Goal: Transaction & Acquisition: Purchase product/service

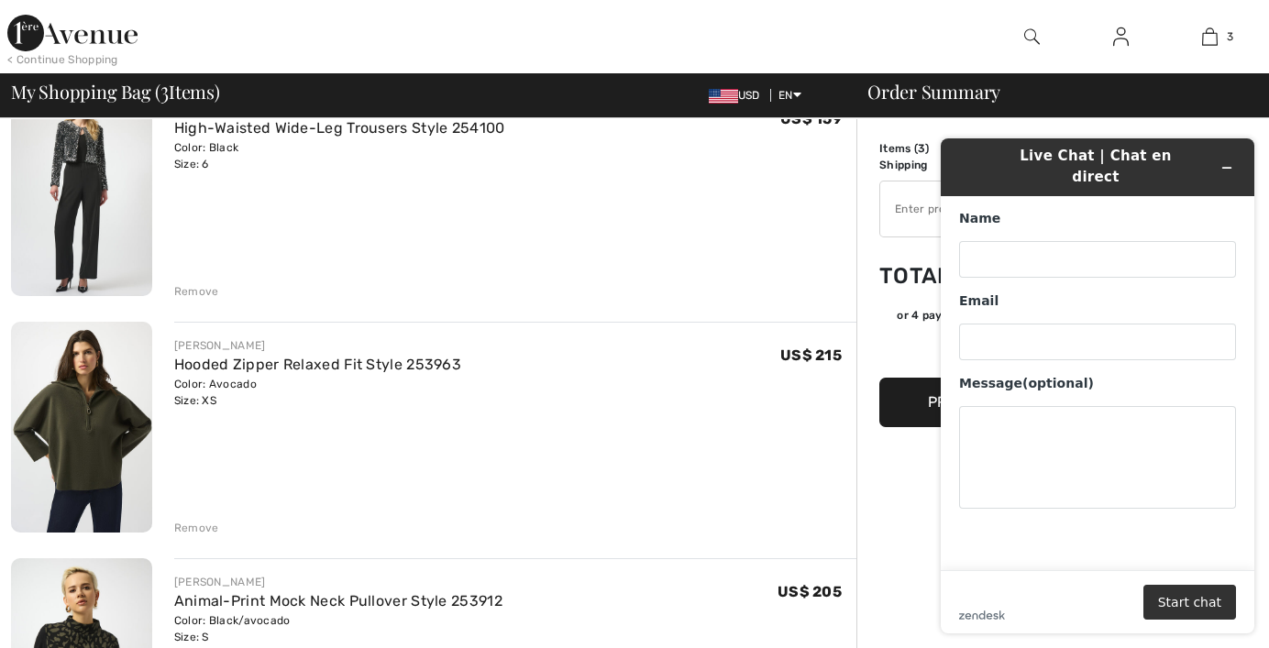
click at [657, 270] on div "JOSEPH RIBKOFF High-Waisted Wide-Leg Trousers Style 254100 Color: Black Size: 6…" at bounding box center [515, 192] width 682 height 215
click at [1220, 161] on icon "Minimize widget" at bounding box center [1226, 167] width 13 height 13
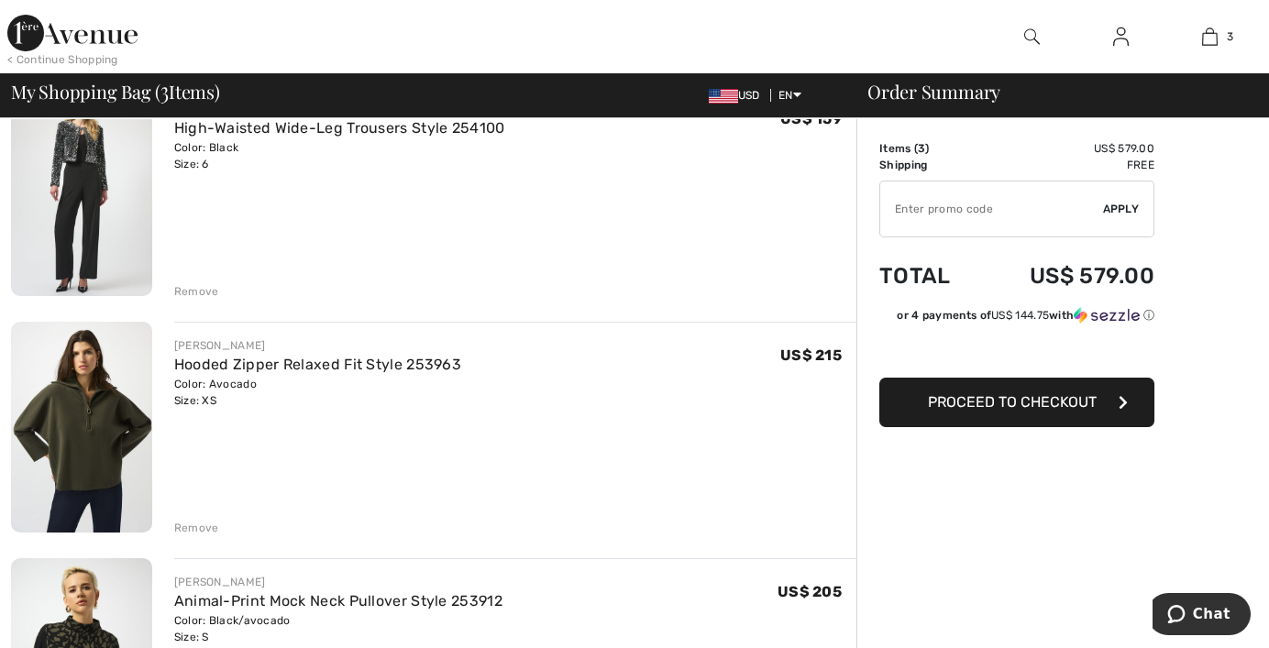
click at [198, 524] on div "Remove" at bounding box center [196, 528] width 45 height 17
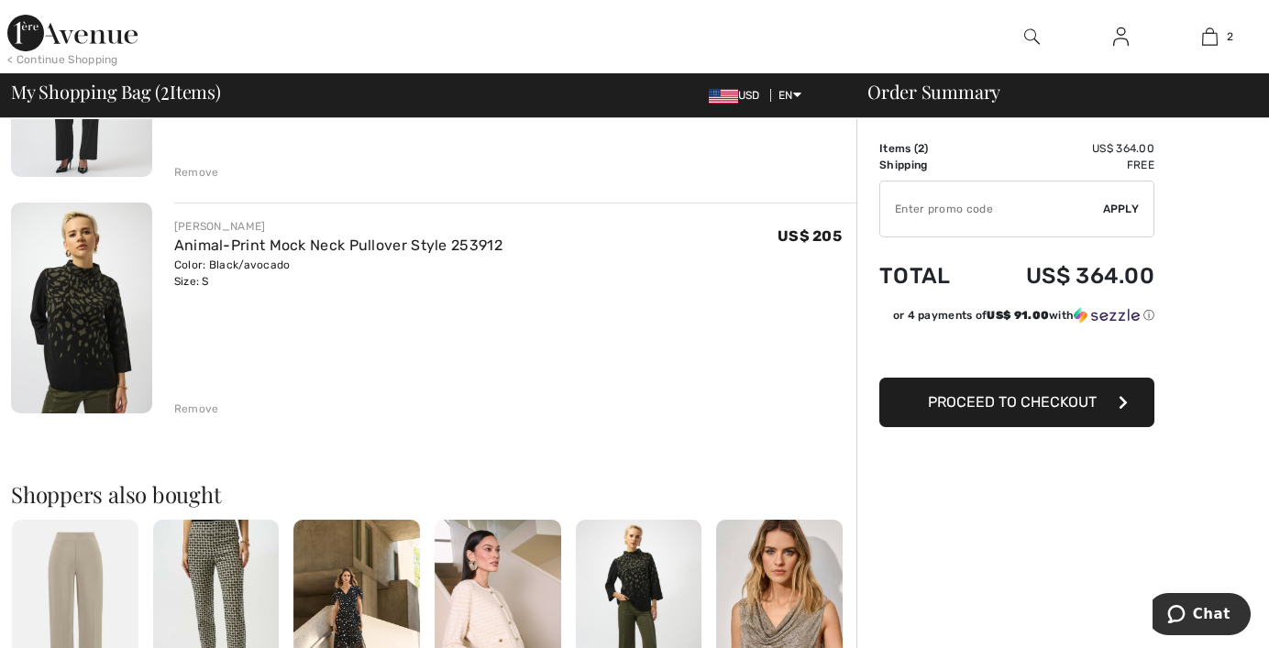
scroll to position [92, 0]
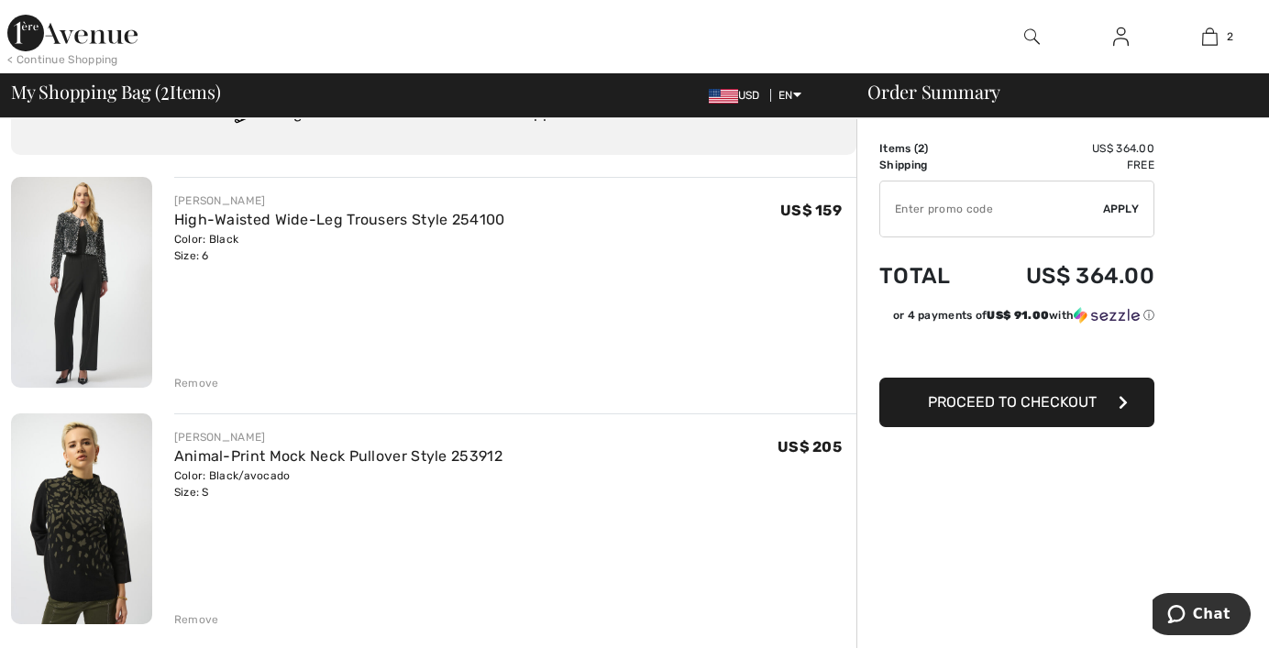
click at [985, 392] on button "Proceed to Checkout" at bounding box center [1016, 403] width 275 height 50
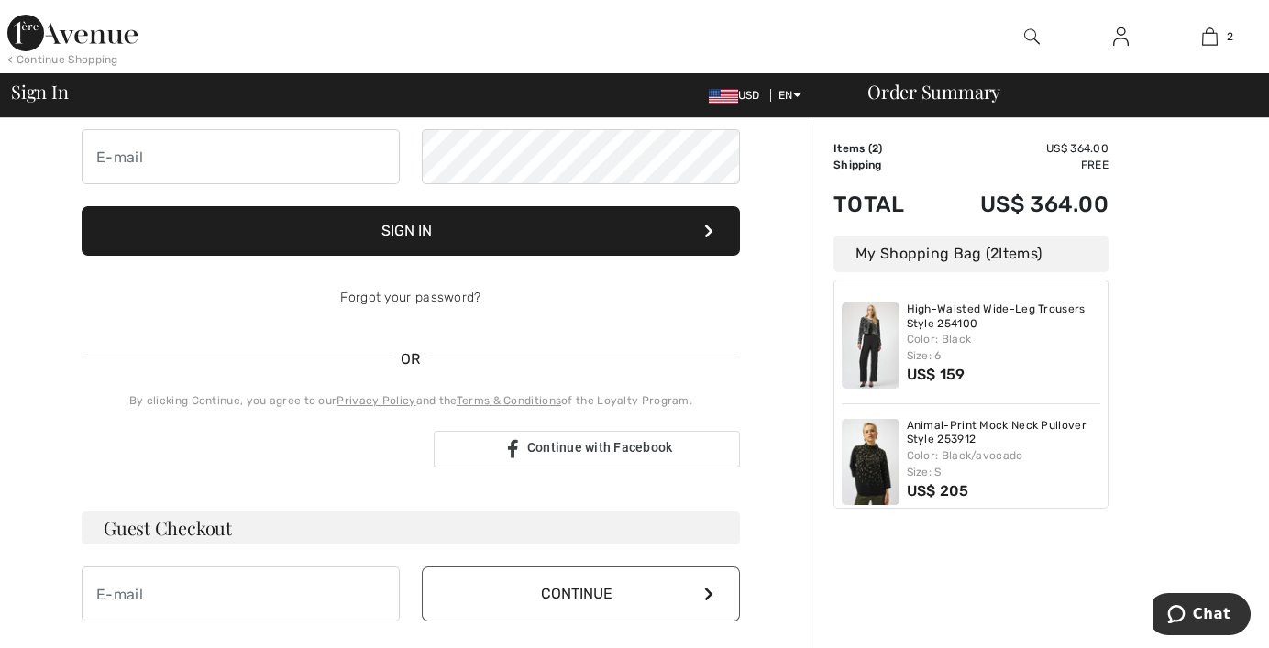
scroll to position [113, 0]
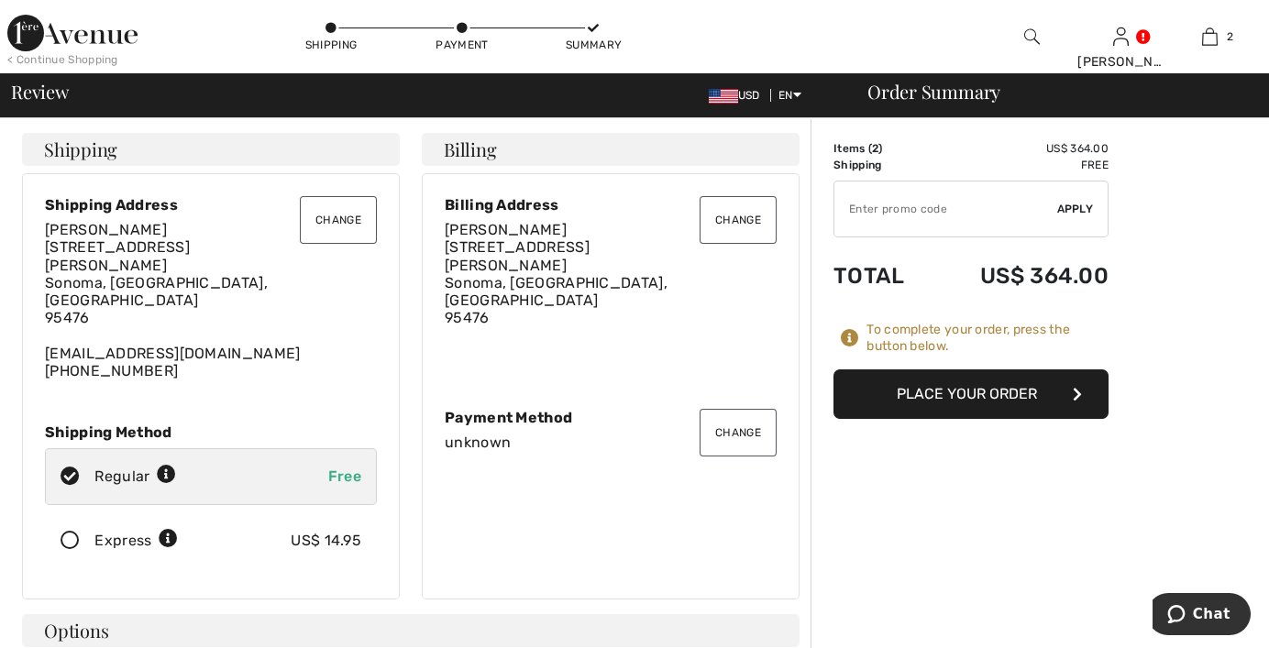
click at [736, 221] on button "Change" at bounding box center [738, 220] width 77 height 48
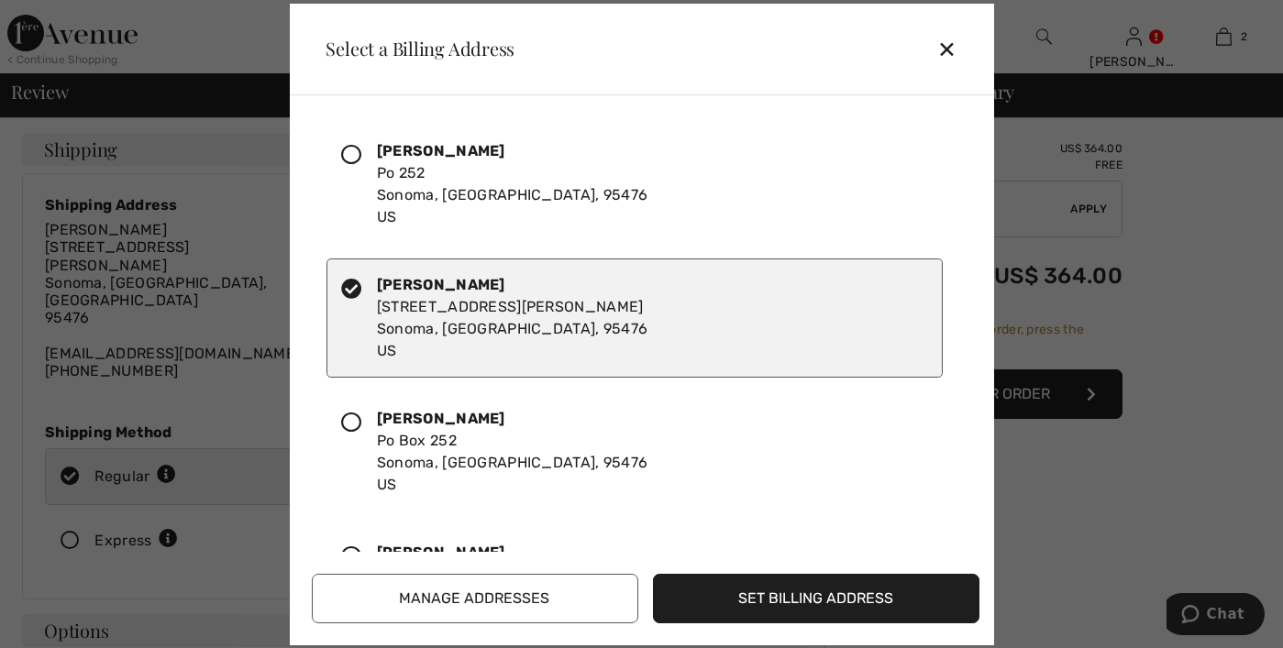
click at [353, 431] on icon at bounding box center [352, 423] width 20 height 20
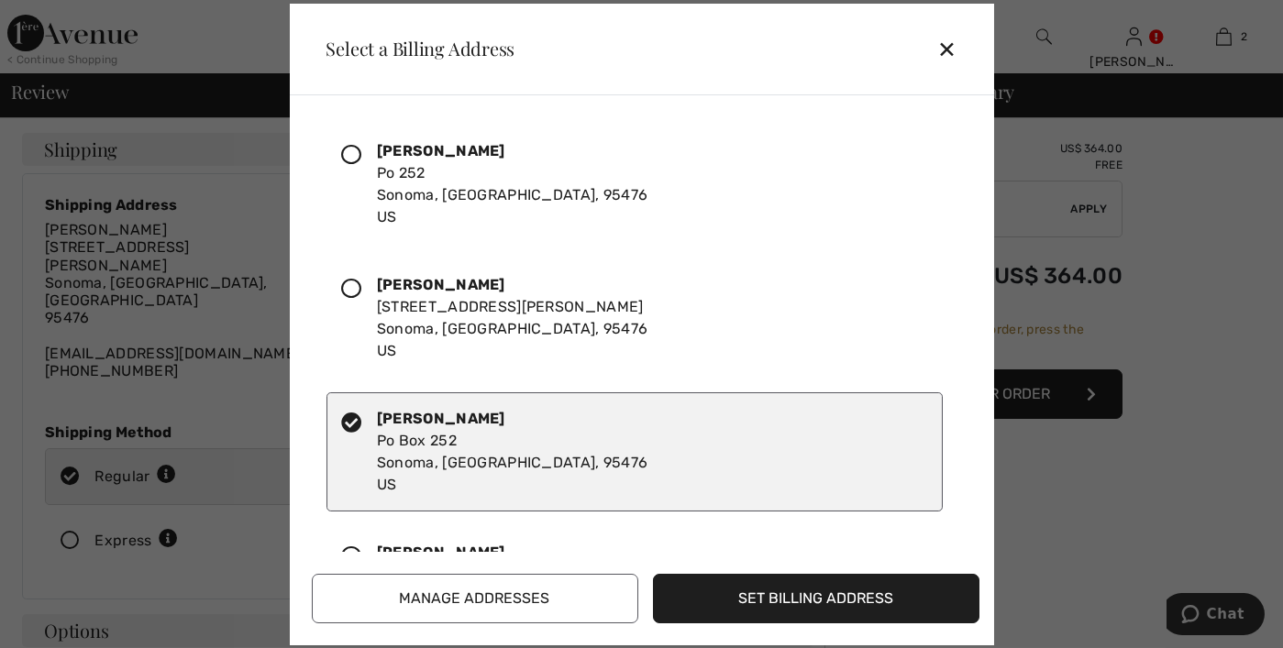
click at [789, 605] on button "Set Billing Address" at bounding box center [816, 599] width 326 height 50
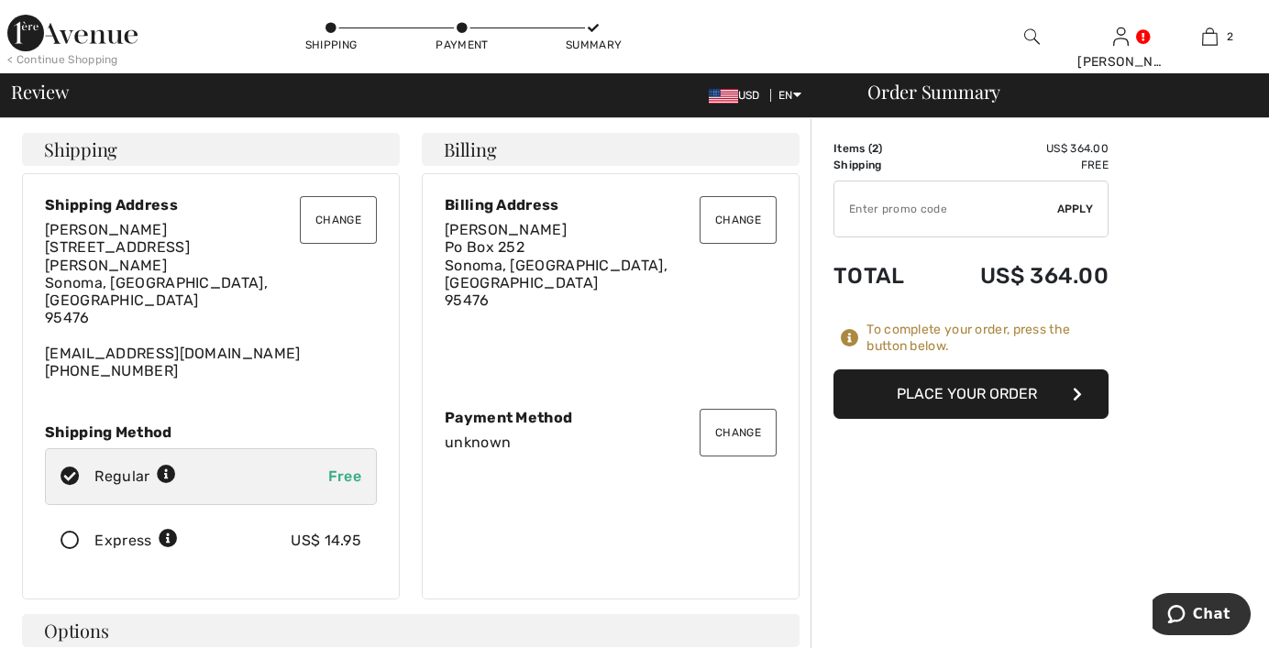
click at [745, 411] on button "Change" at bounding box center [738, 433] width 77 height 48
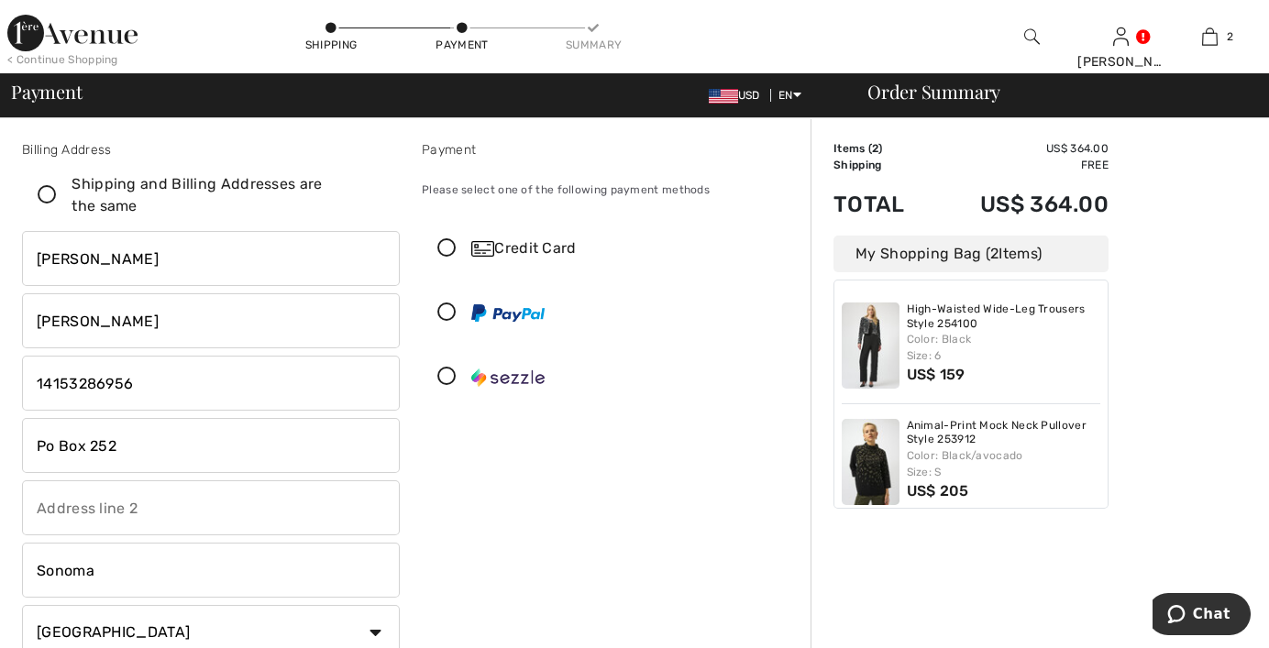
click at [438, 250] on icon at bounding box center [447, 248] width 49 height 19
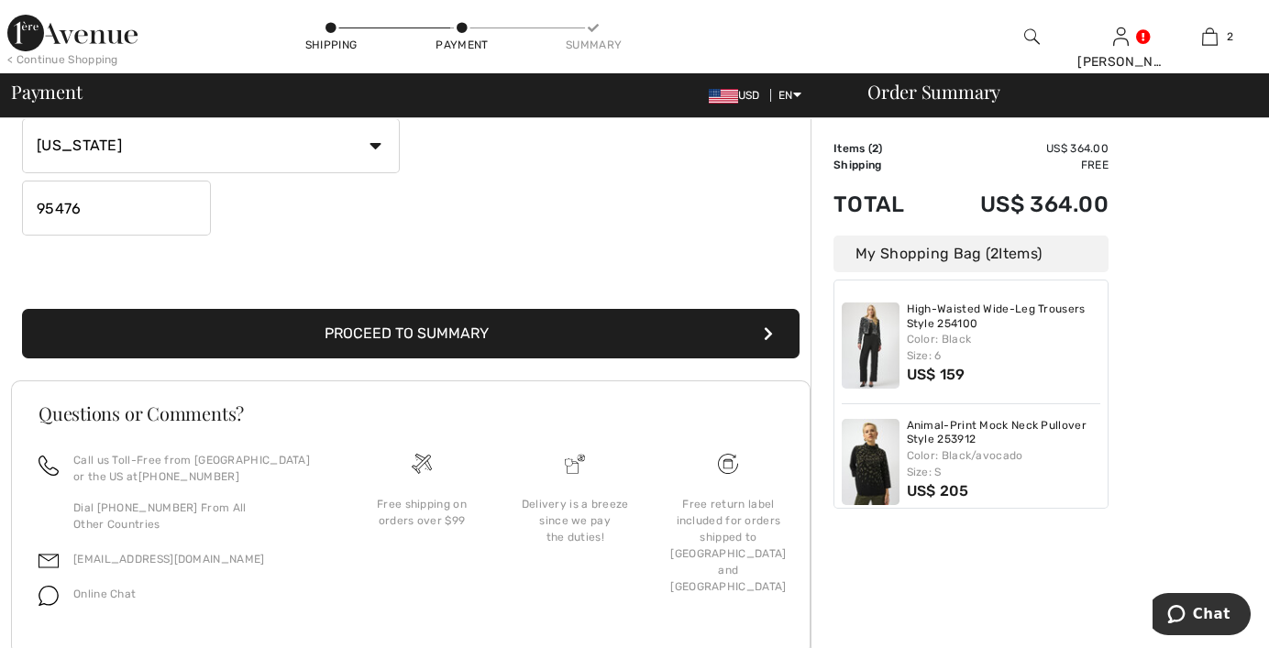
scroll to position [550, 0]
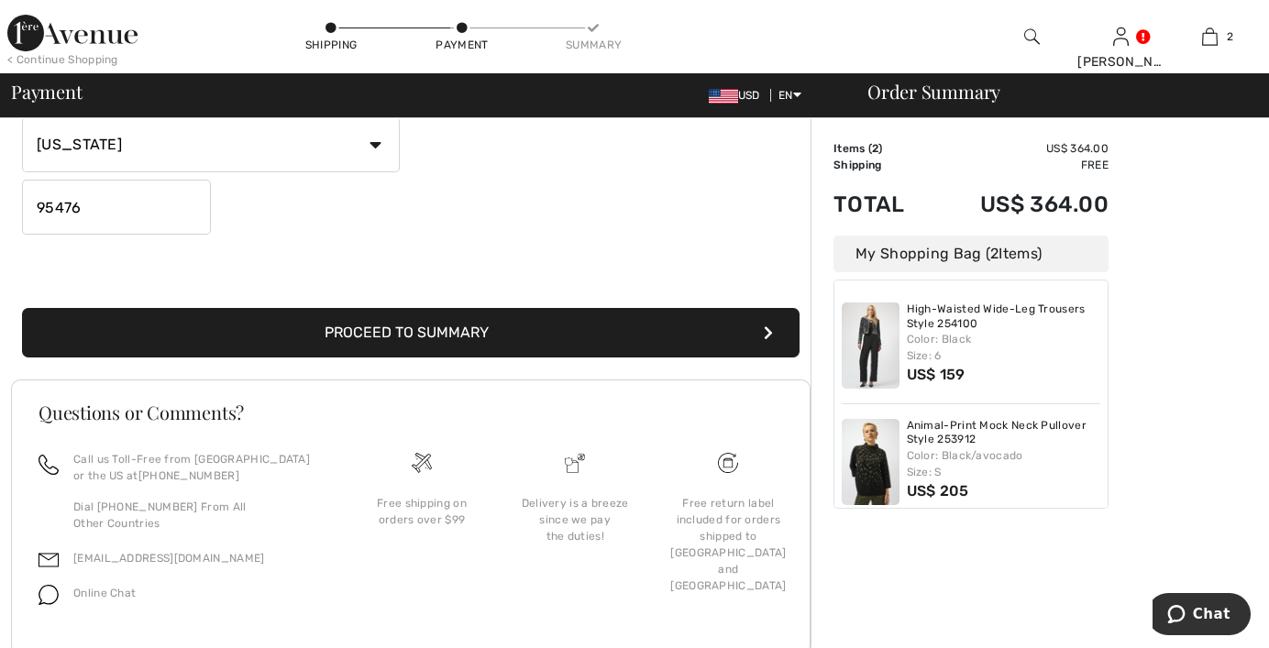
click at [468, 338] on button "Proceed to Summary" at bounding box center [411, 333] width 778 height 50
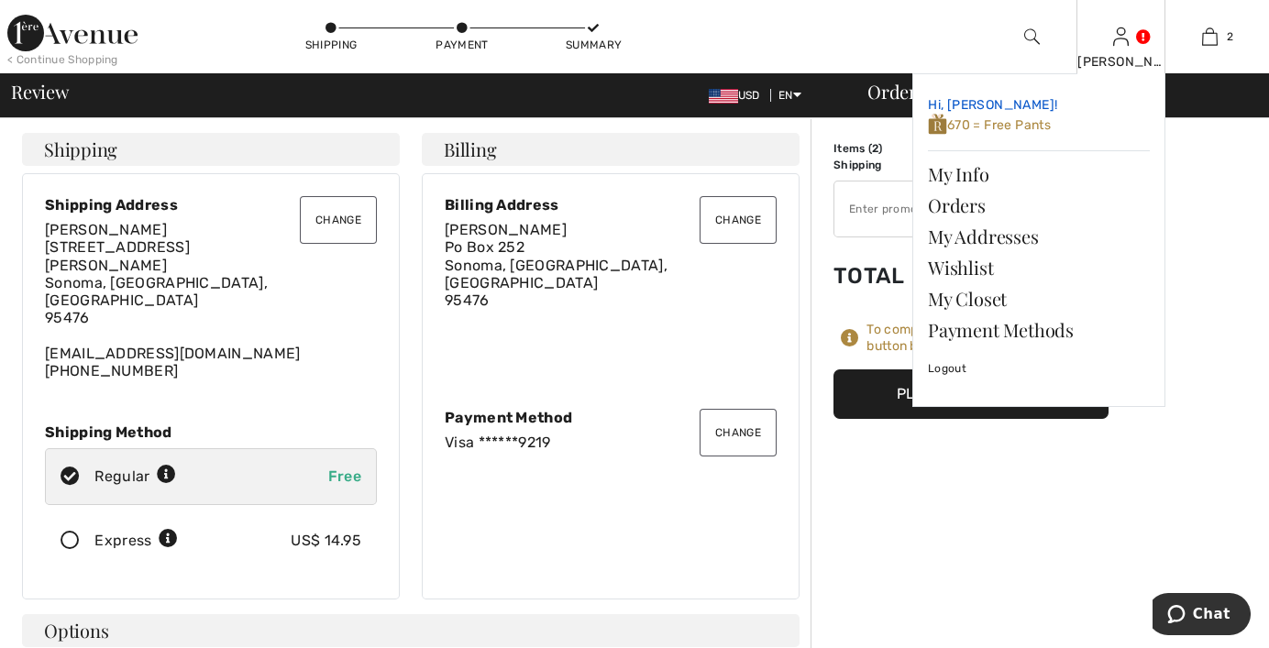
click at [1011, 122] on span "670 = Free Pants" at bounding box center [989, 125] width 123 height 16
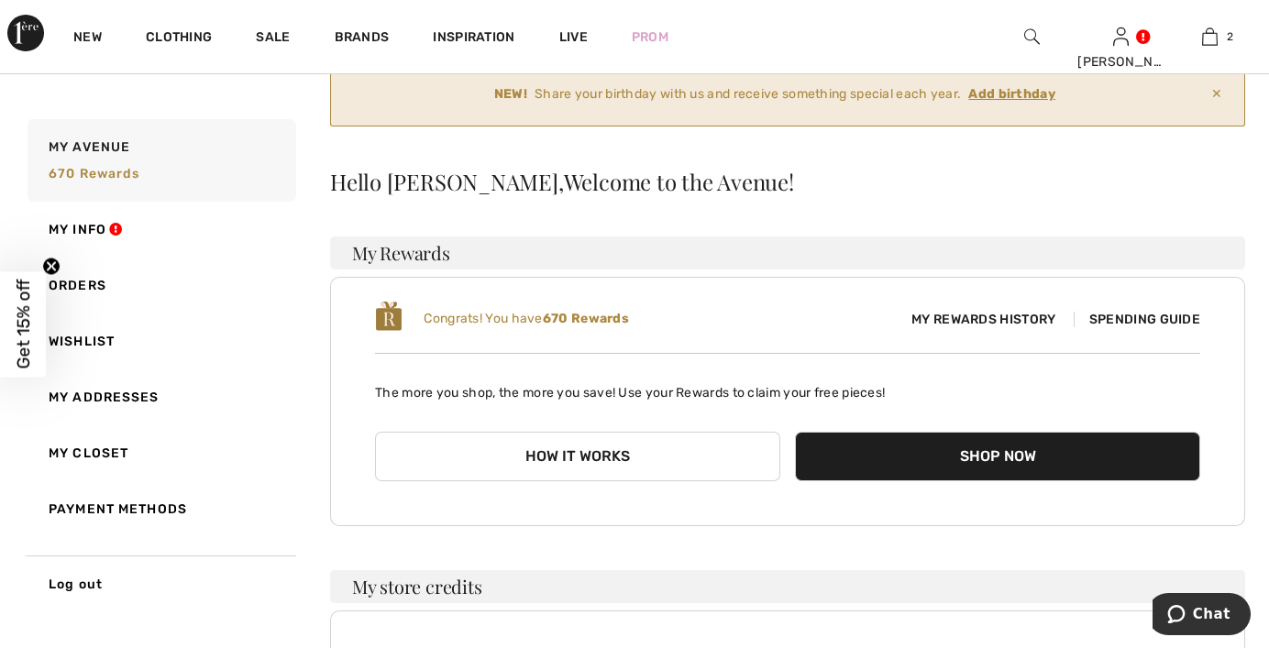
scroll to position [92, 0]
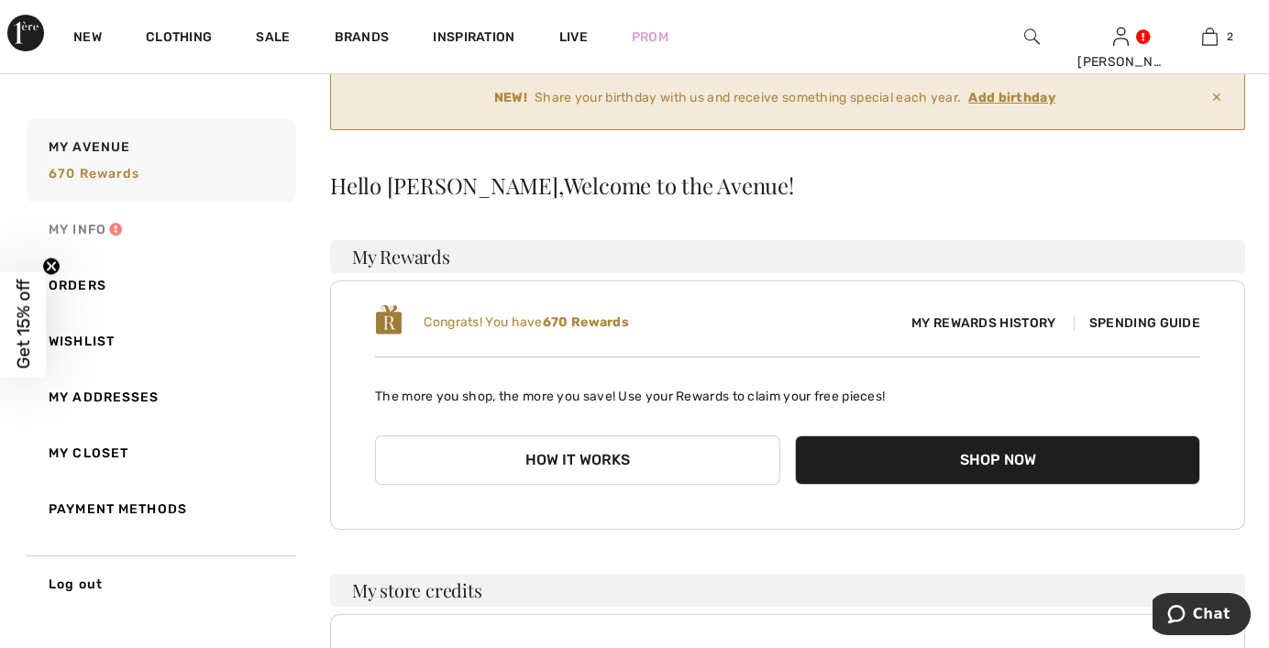
click at [76, 234] on link "My Info" at bounding box center [160, 230] width 272 height 56
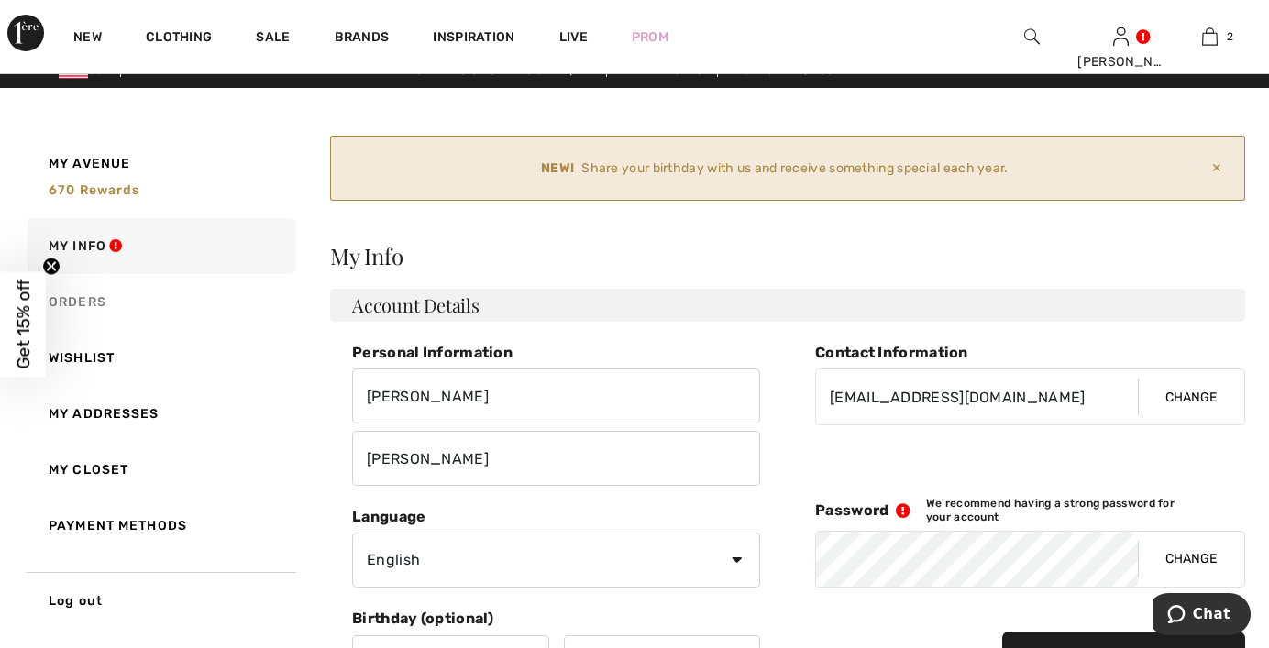
scroll to position [0, 0]
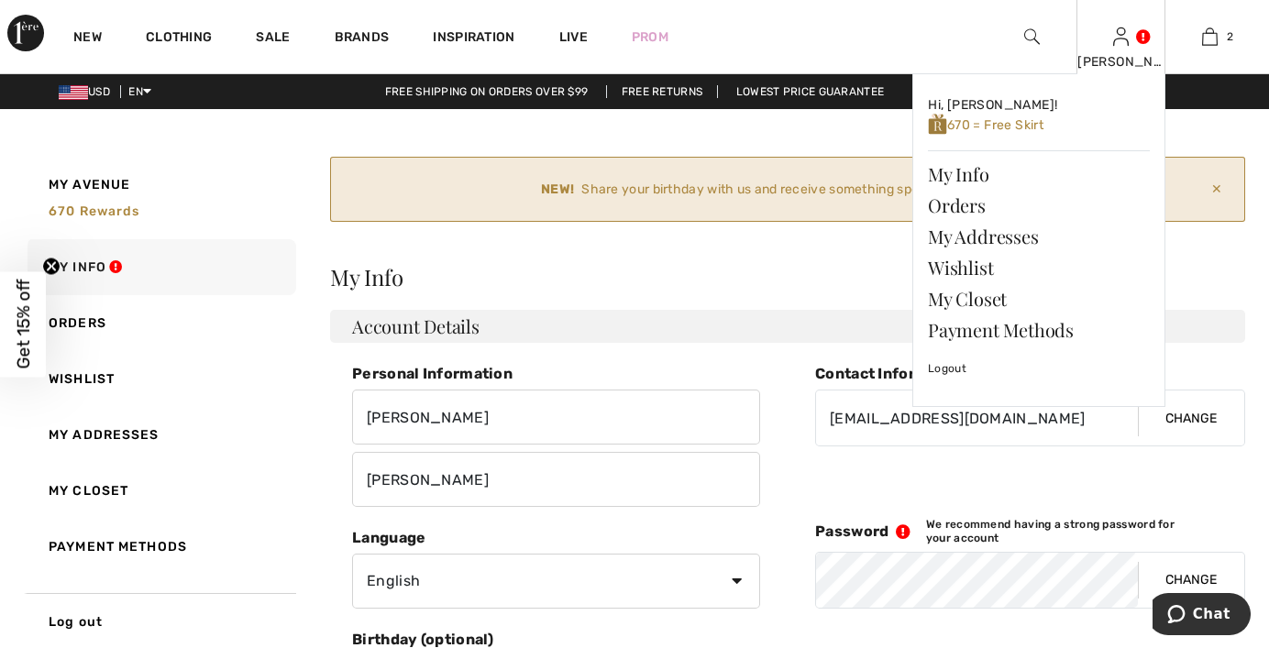
click at [1124, 39] on img at bounding box center [1121, 37] width 16 height 22
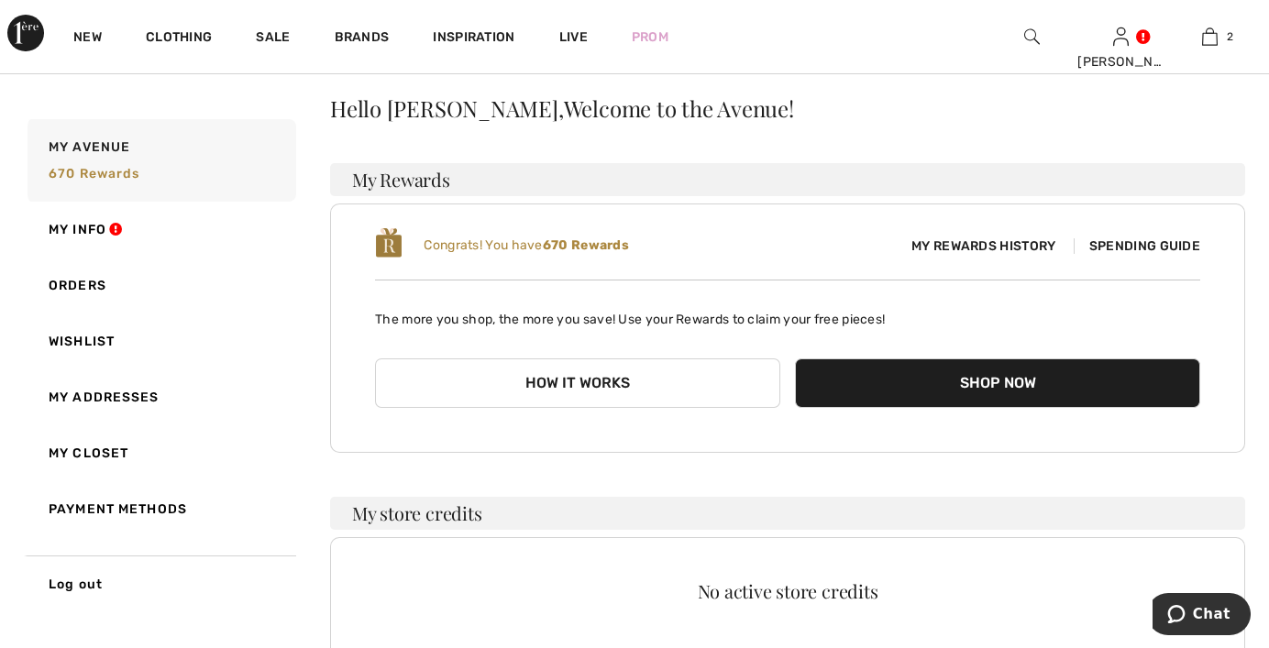
scroll to position [183, 0]
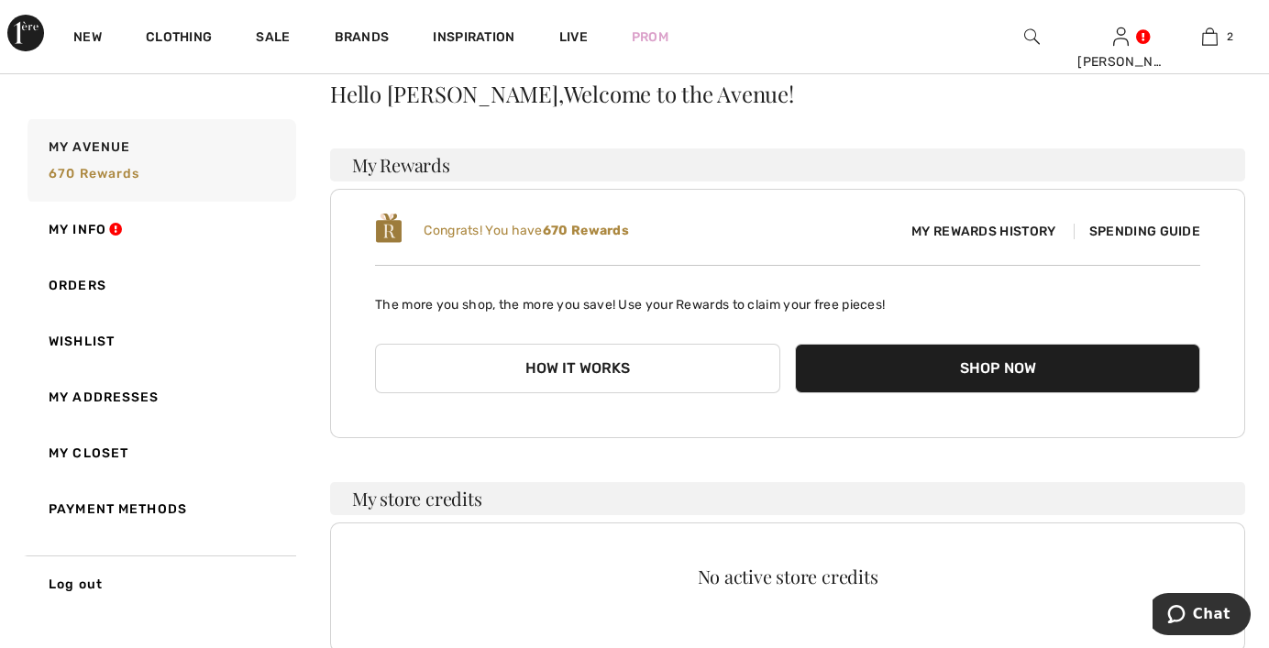
click at [955, 359] on button "Shop Now" at bounding box center [997, 369] width 405 height 50
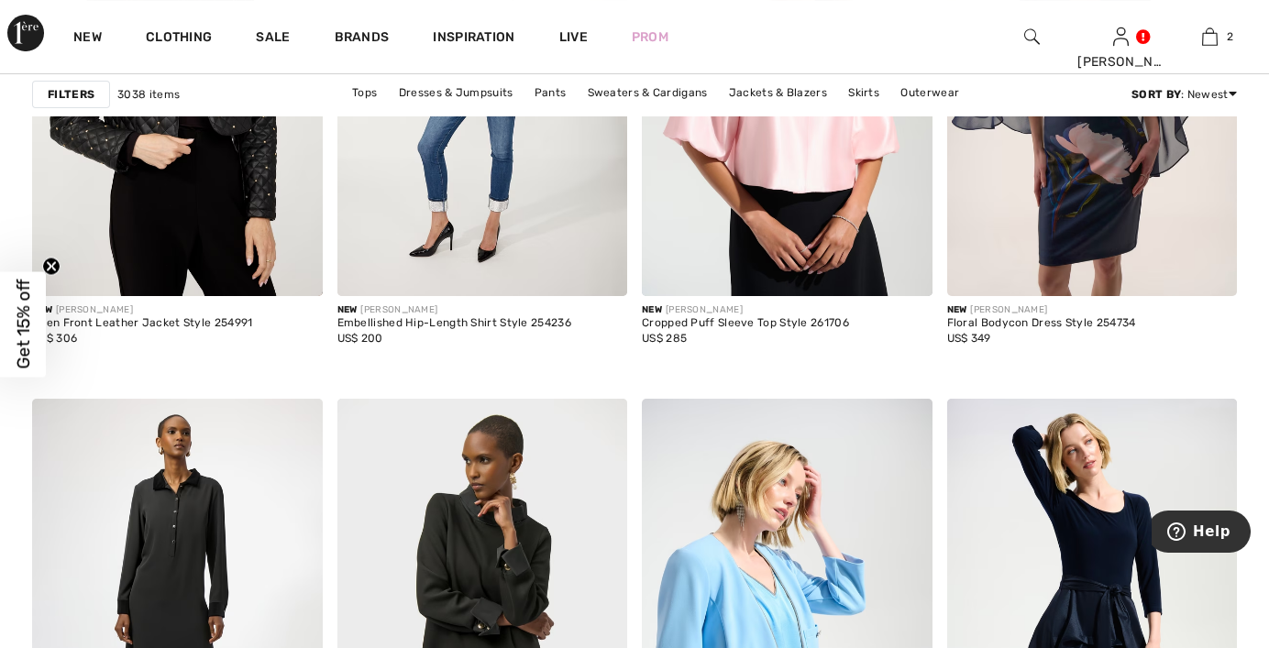
scroll to position [1009, 0]
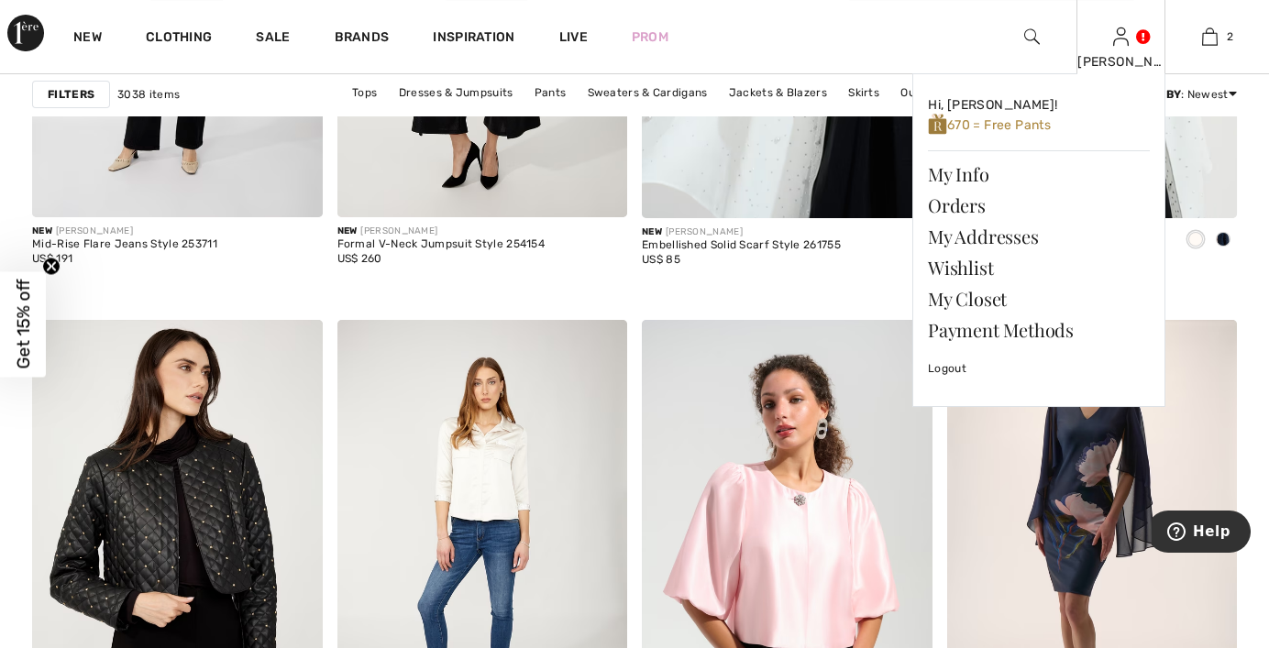
click at [1133, 36] on div "Alex Hi, Alex! 670 = Free Pants My Info Orders My Addresses Wishlist My Closet …" at bounding box center [1120, 36] width 89 height 73
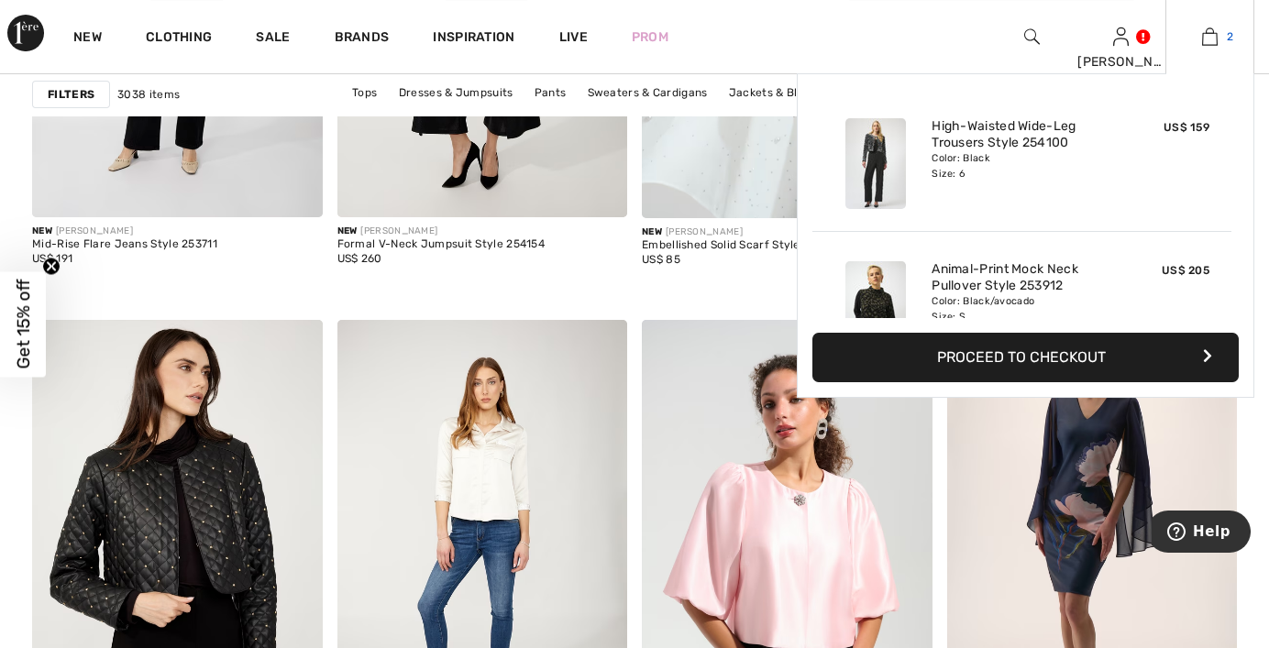
click at [1217, 39] on img at bounding box center [1210, 37] width 16 height 22
click at [1025, 360] on button "Proceed to Checkout" at bounding box center [1025, 358] width 426 height 50
click at [1024, 360] on button "Proceed to Checkout" at bounding box center [1025, 358] width 426 height 50
click at [1034, 352] on button "Proceed to Checkout" at bounding box center [1025, 358] width 426 height 50
click at [1211, 30] on img at bounding box center [1210, 37] width 16 height 22
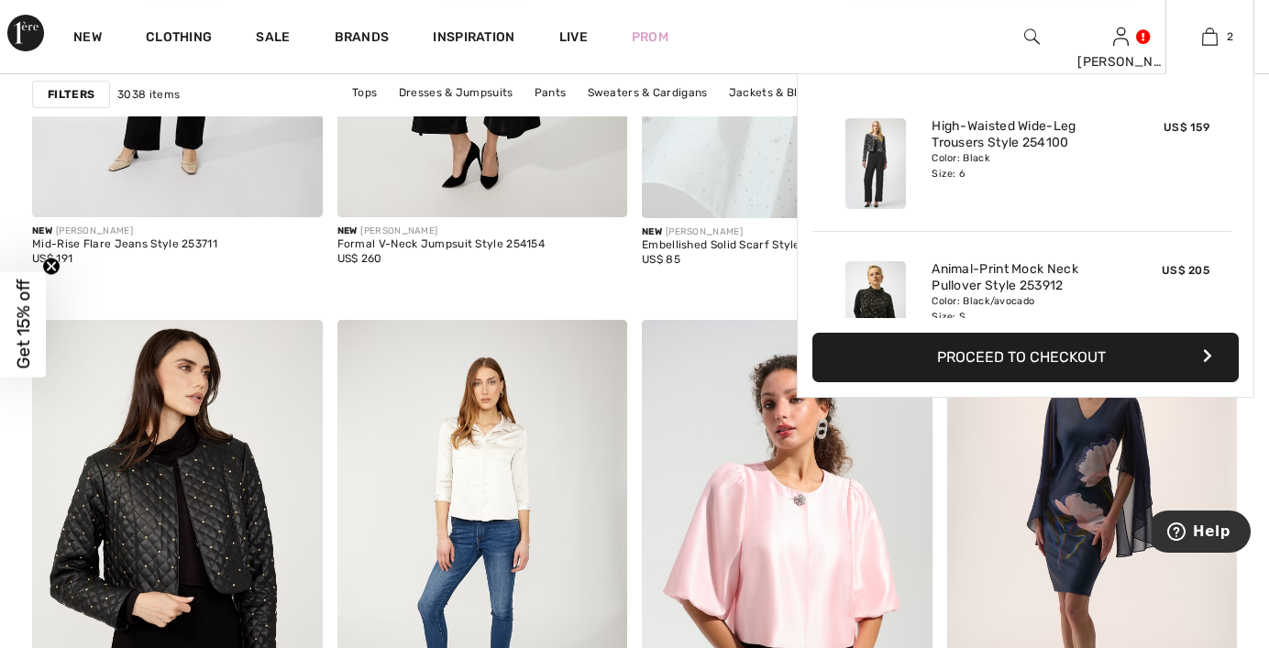
click at [1097, 348] on button "Proceed to Checkout" at bounding box center [1025, 358] width 426 height 50
click at [1208, 352] on icon "button" at bounding box center [1207, 355] width 9 height 15
click at [1191, 356] on button "Proceed to Checkout" at bounding box center [1025, 358] width 426 height 50
click at [1190, 356] on button "Proceed to Checkout" at bounding box center [1025, 358] width 426 height 50
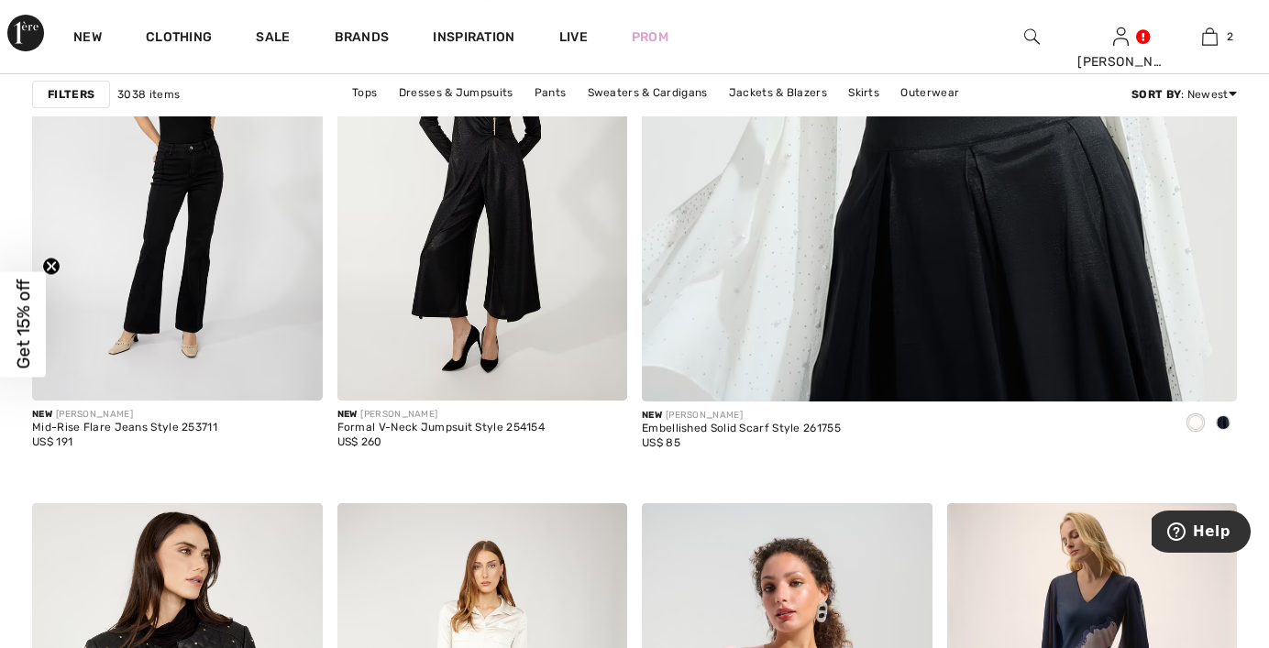
scroll to position [1284, 0]
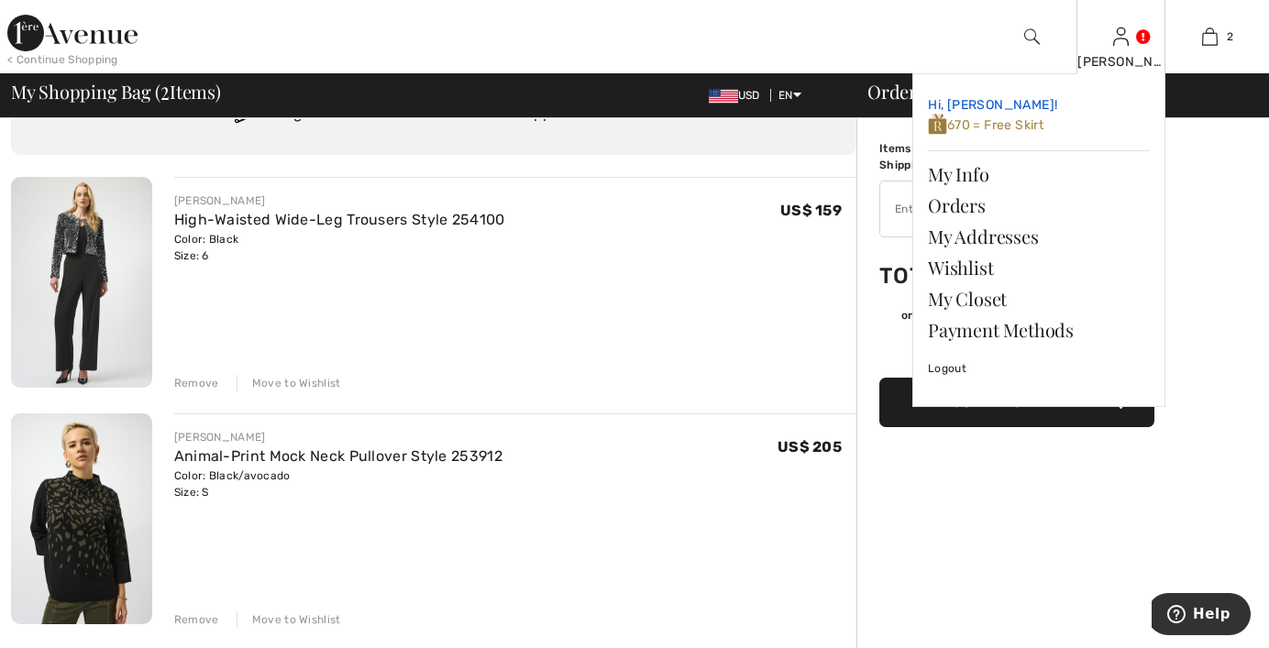
click at [995, 121] on span "670 = Free Skirt" at bounding box center [986, 125] width 116 height 16
click at [993, 122] on span "670 = Free Skirt" at bounding box center [986, 125] width 116 height 16
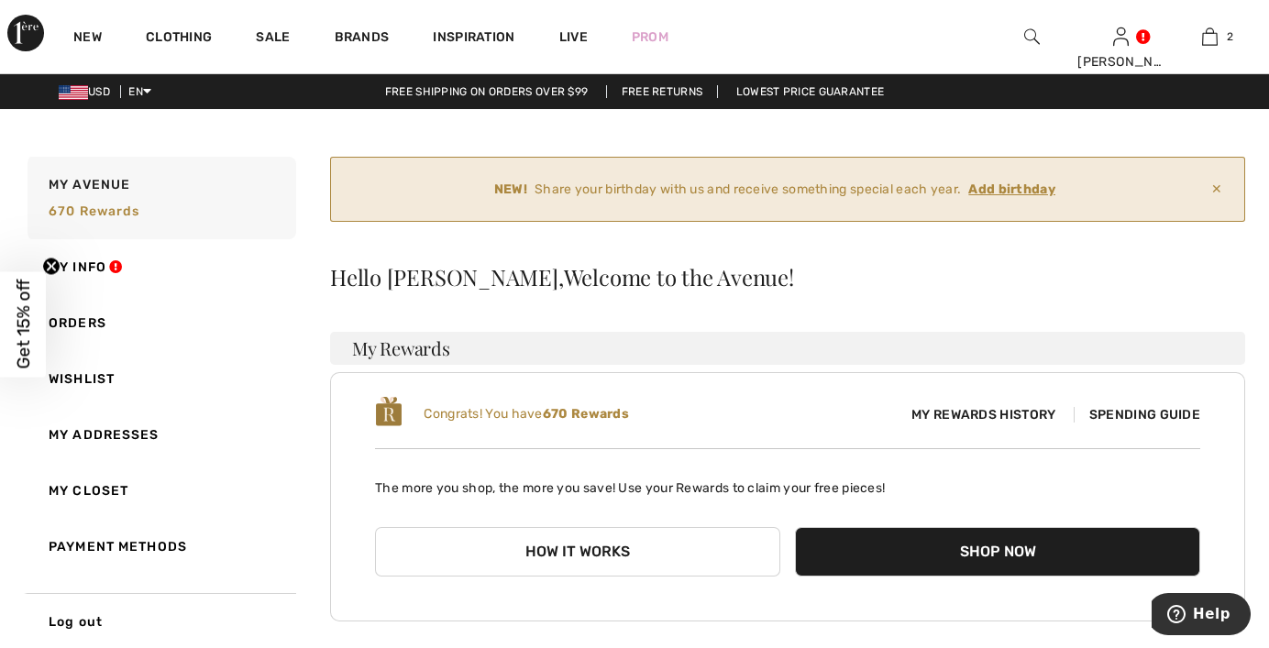
scroll to position [92, 0]
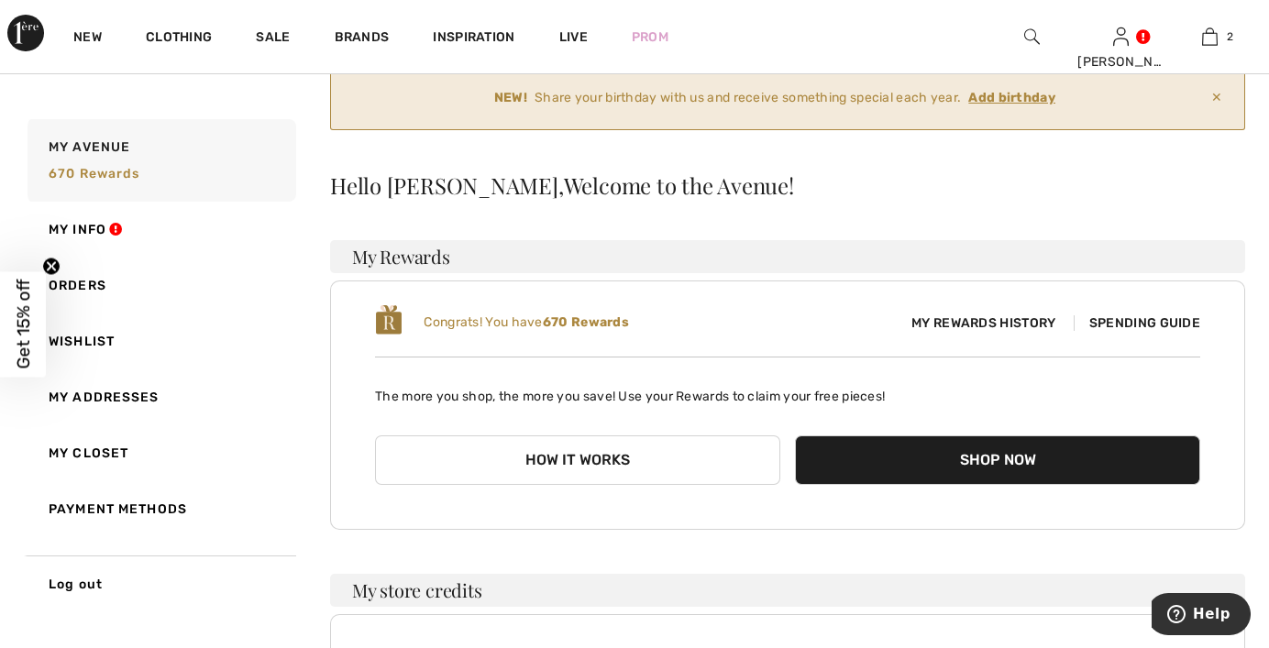
click at [1127, 327] on span "Spending Guide" at bounding box center [1137, 323] width 127 height 16
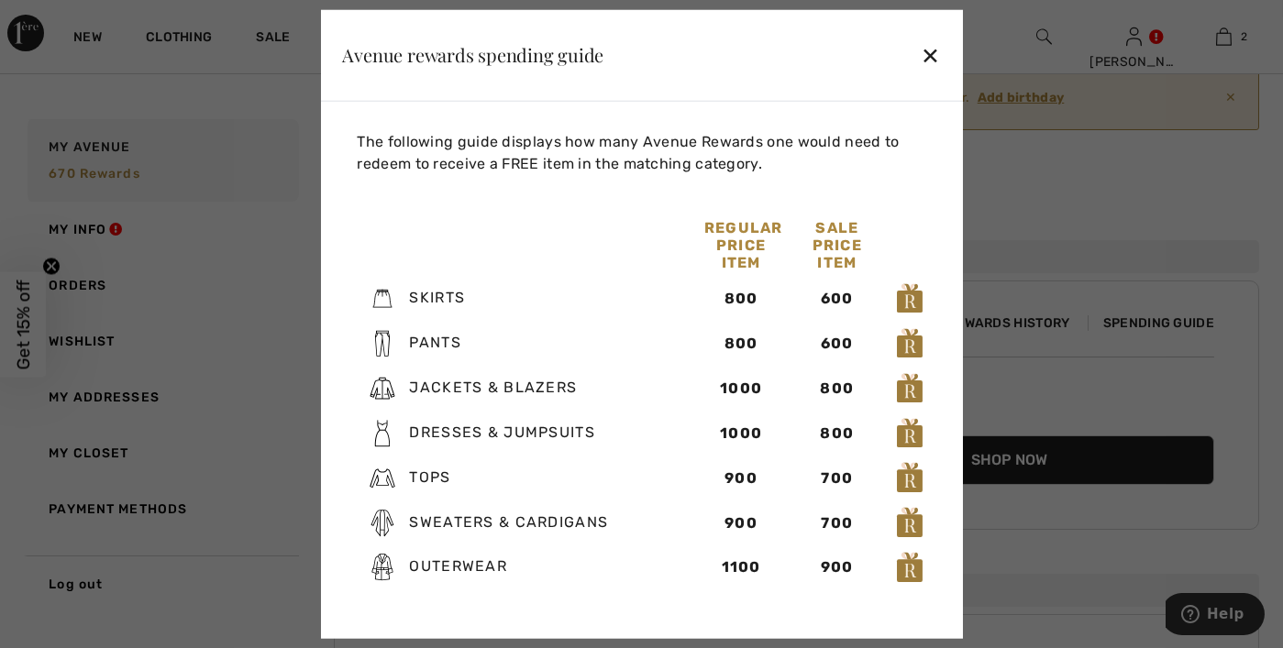
click at [933, 61] on div "✕" at bounding box center [930, 55] width 19 height 39
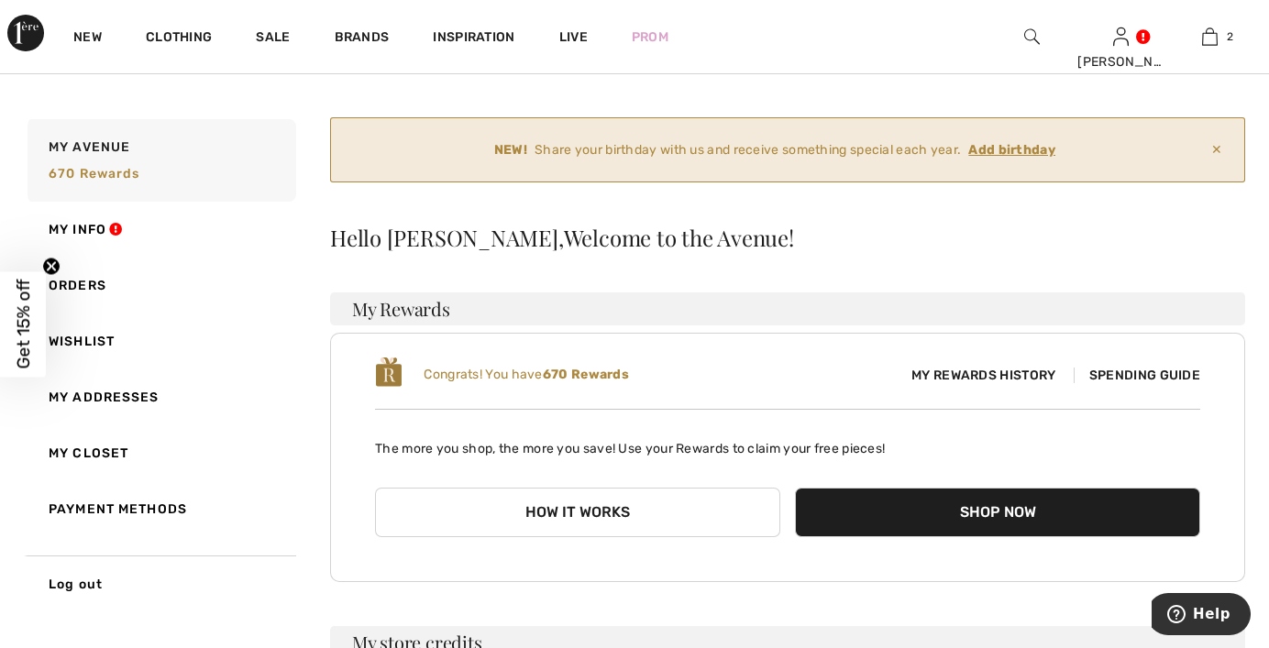
scroll to position [0, 0]
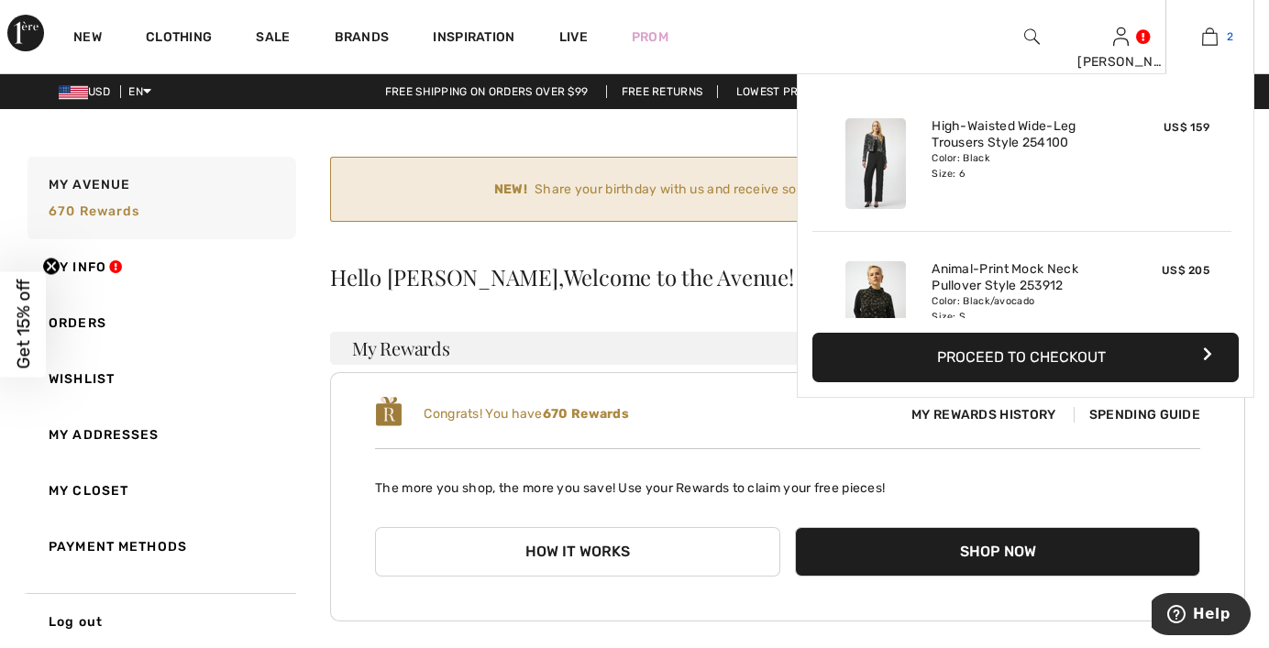
click at [1214, 38] on img at bounding box center [1210, 37] width 16 height 22
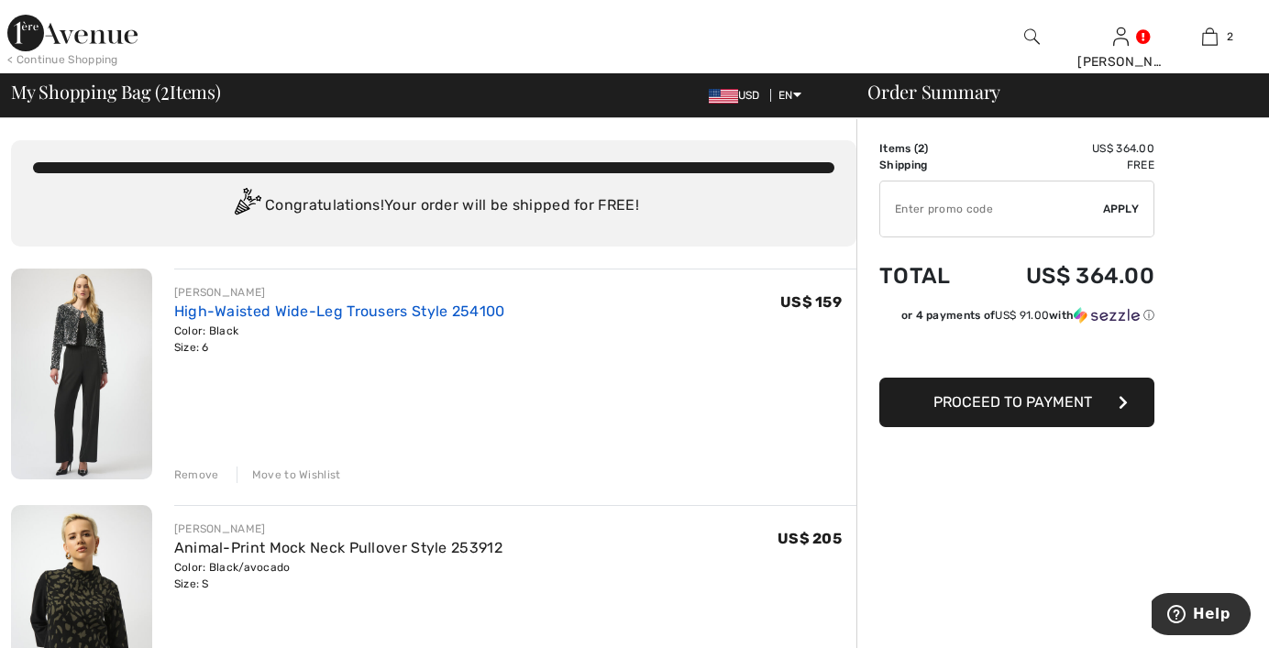
click at [257, 308] on link "High-Waisted Wide-Leg Trousers Style 254100" at bounding box center [339, 311] width 331 height 17
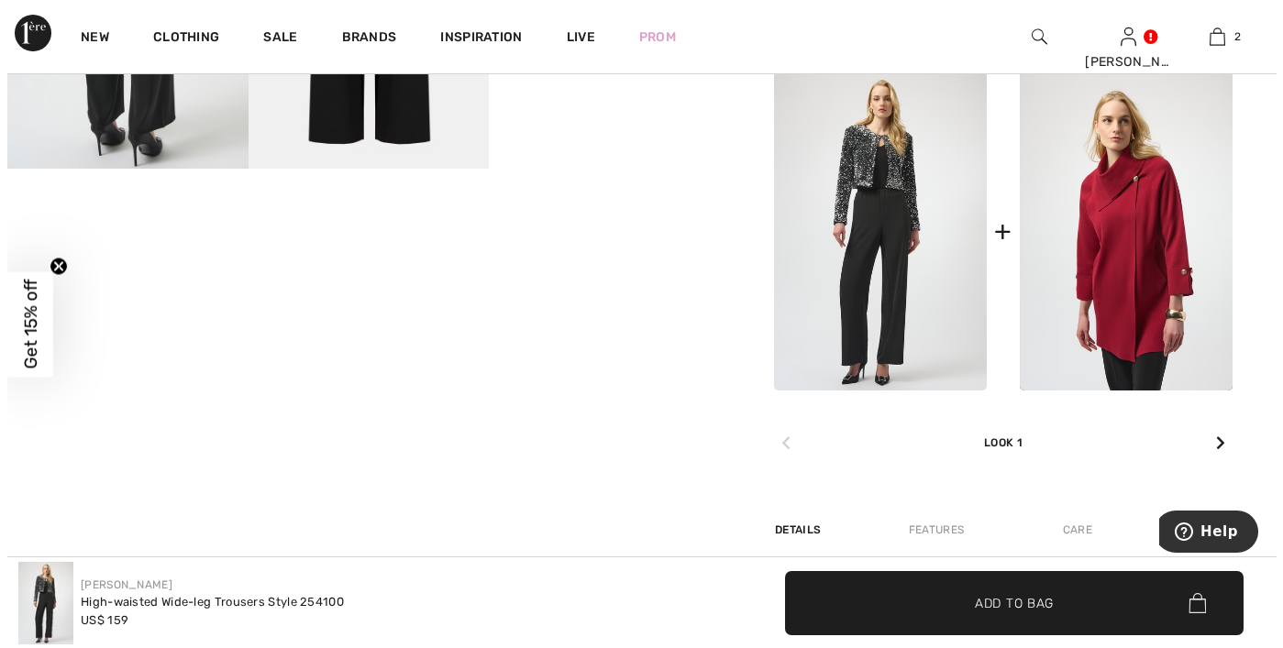
scroll to position [1009, 0]
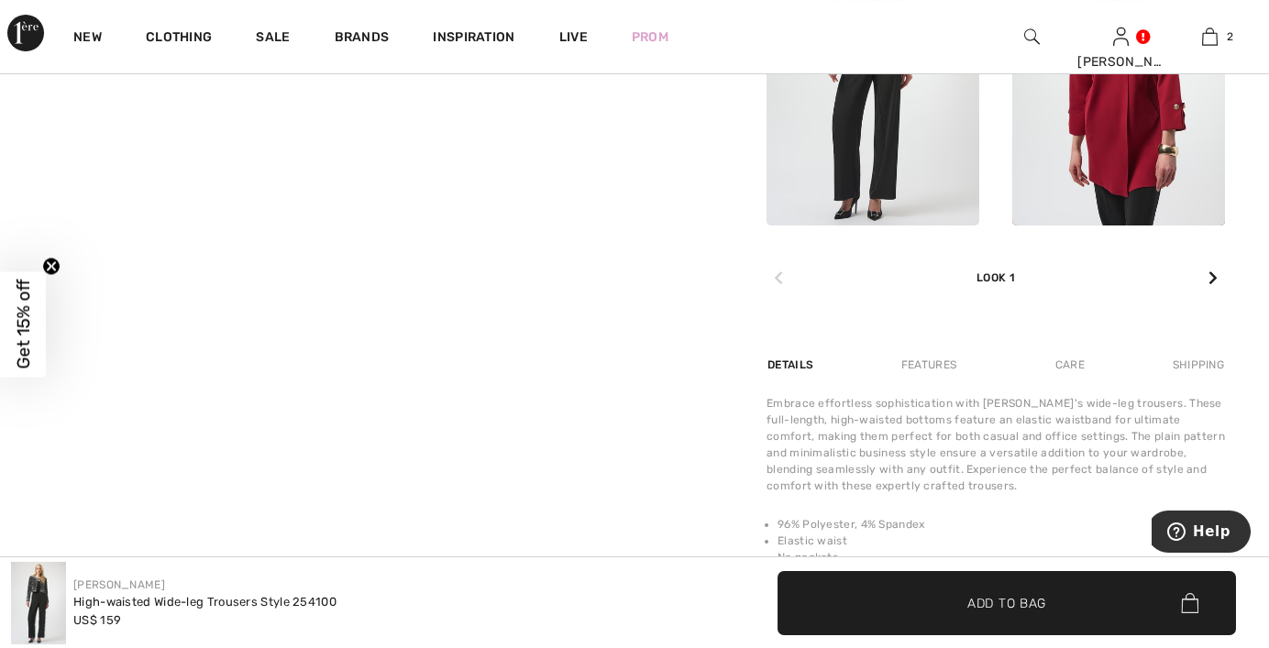
click at [23, 294] on span "Get 15% off" at bounding box center [23, 325] width 21 height 90
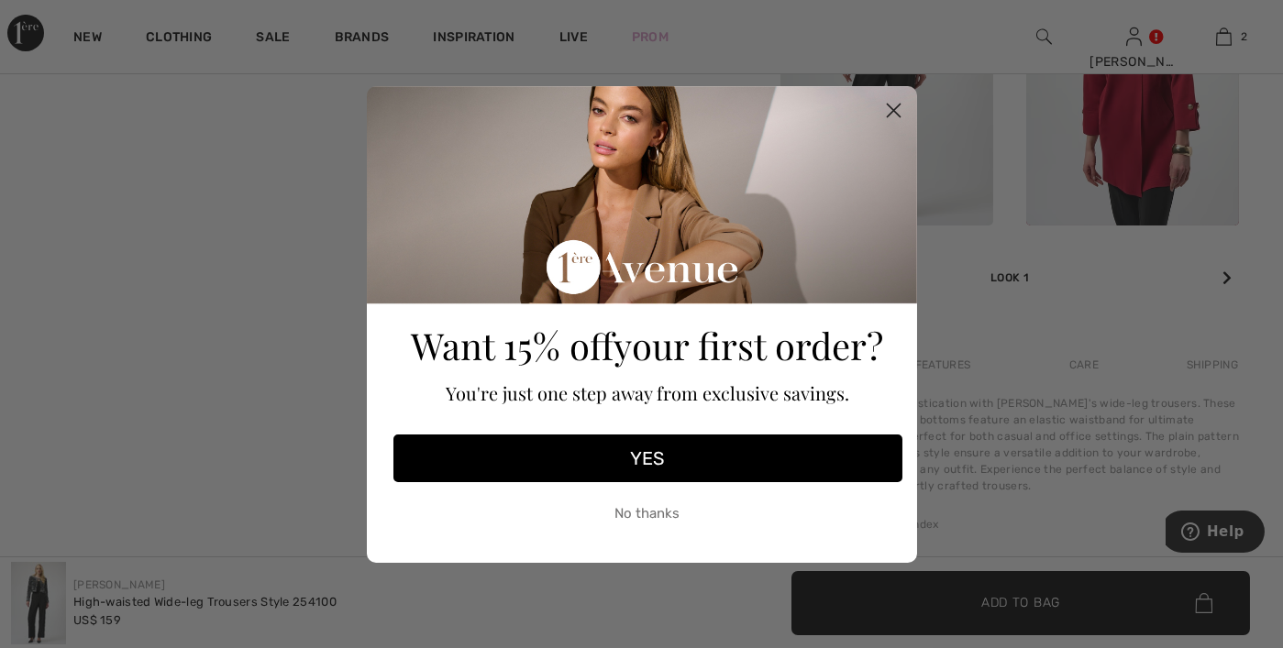
click at [670, 450] on button "YES" at bounding box center [647, 459] width 509 height 48
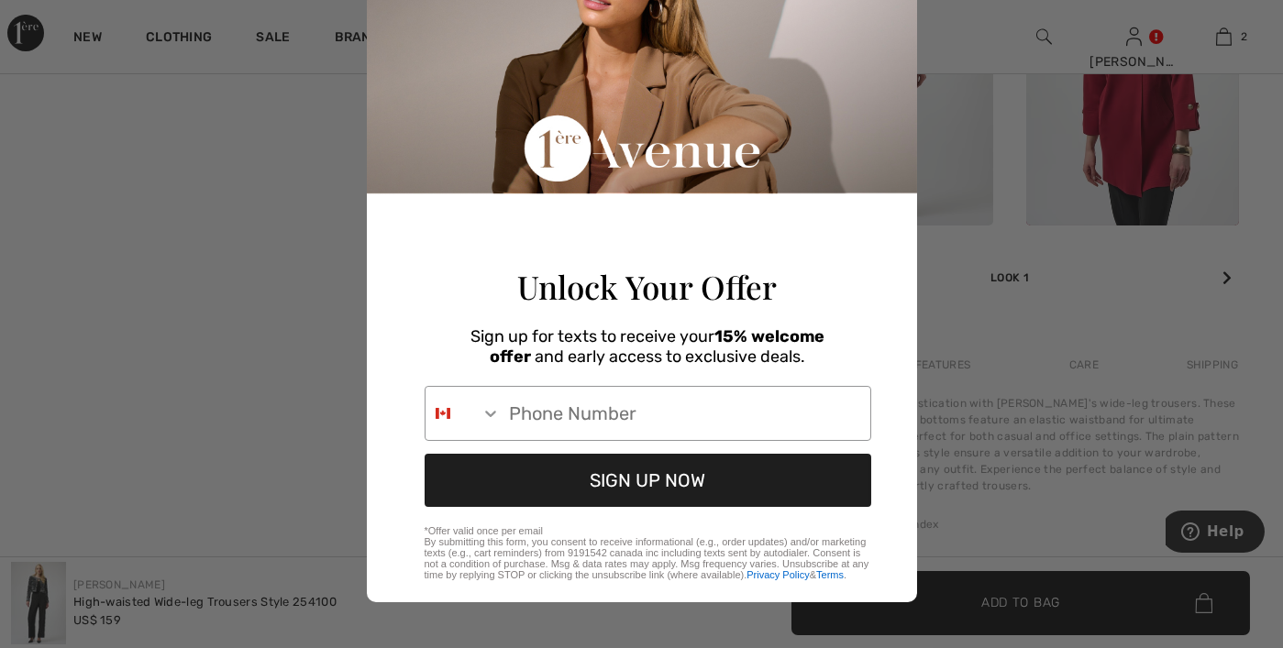
scroll to position [145, 0]
click at [594, 404] on input "Phone Number" at bounding box center [686, 413] width 370 height 53
type input "[PHONE_NUMBER]"
click at [481, 405] on icon "Search Countries" at bounding box center [490, 413] width 18 height 18
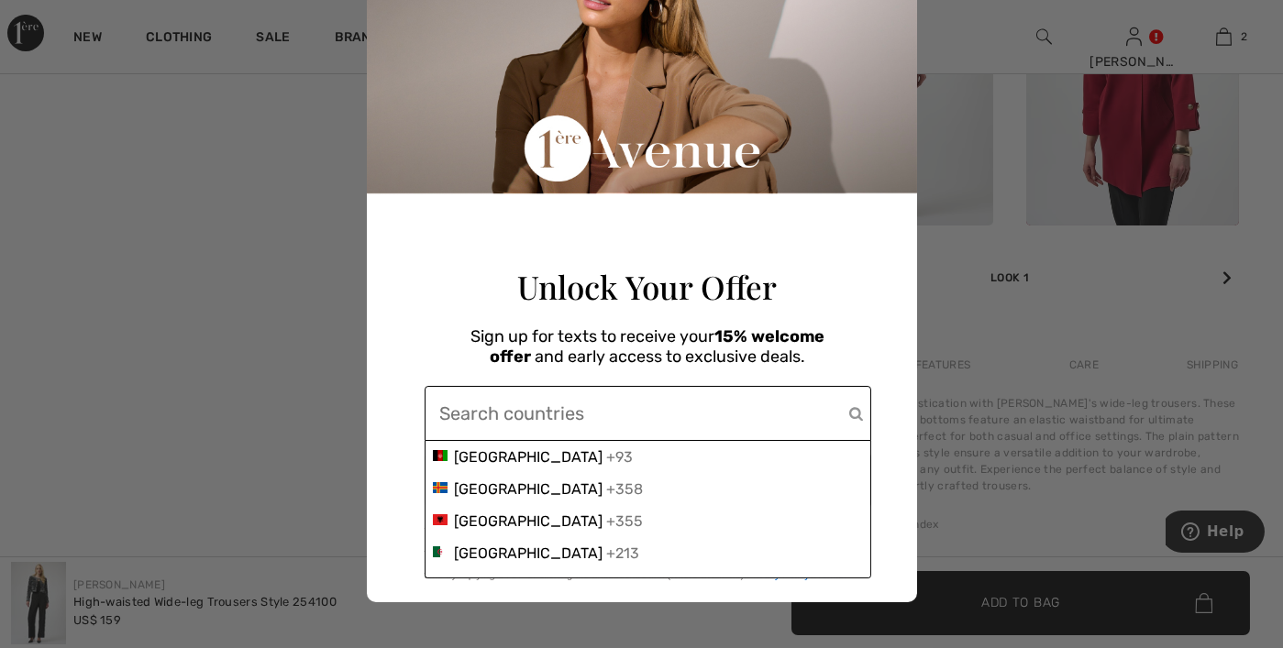
click at [480, 405] on input "Phone Number" at bounding box center [644, 413] width 409 height 53
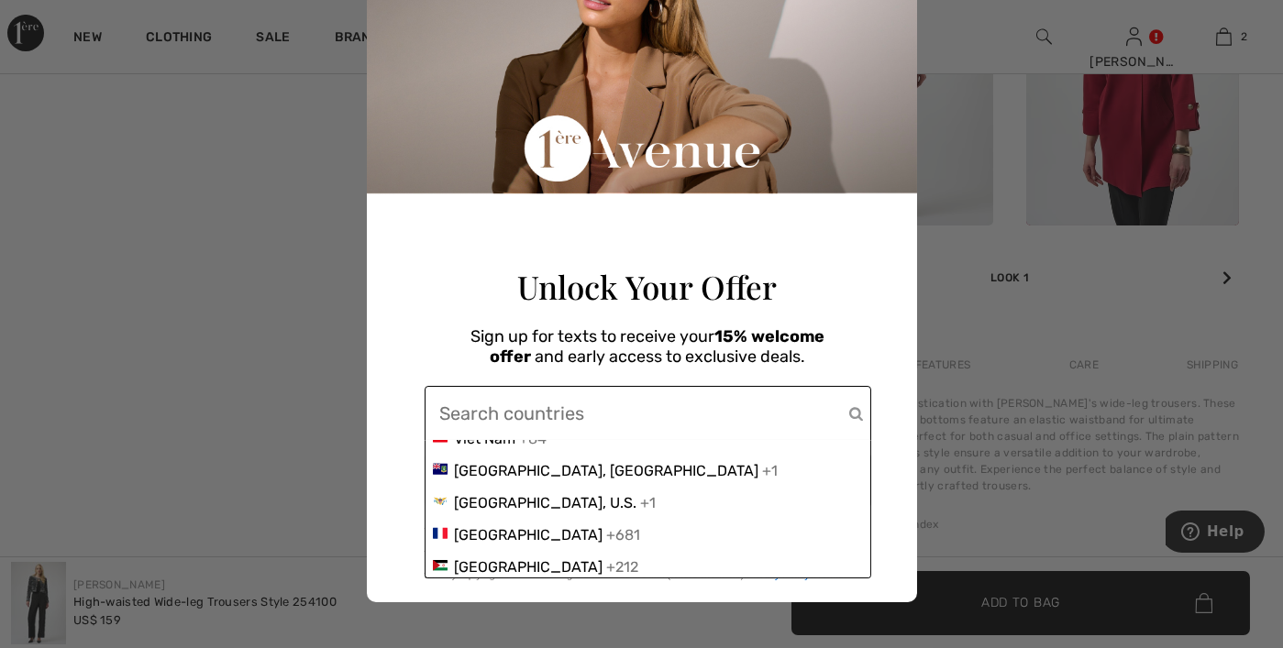
scroll to position [7061, 0]
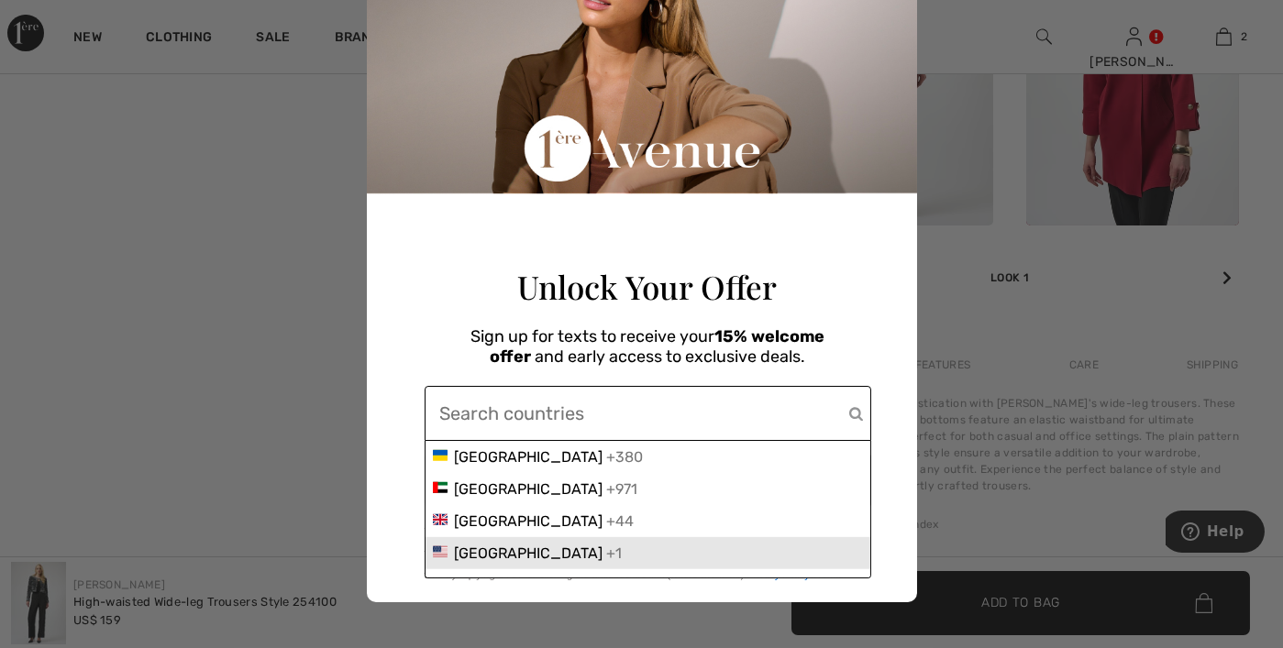
click at [506, 545] on span "[GEOGRAPHIC_DATA]" at bounding box center [529, 553] width 149 height 17
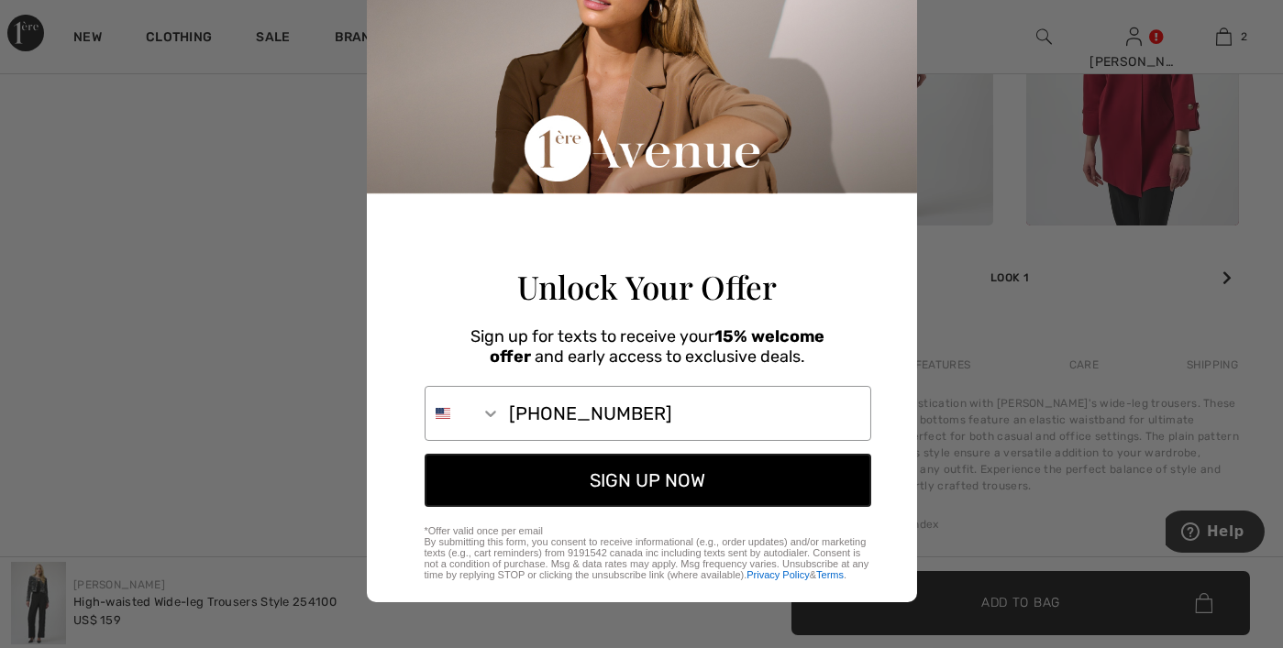
click at [631, 482] on button "SIGN UP NOW" at bounding box center [648, 480] width 447 height 53
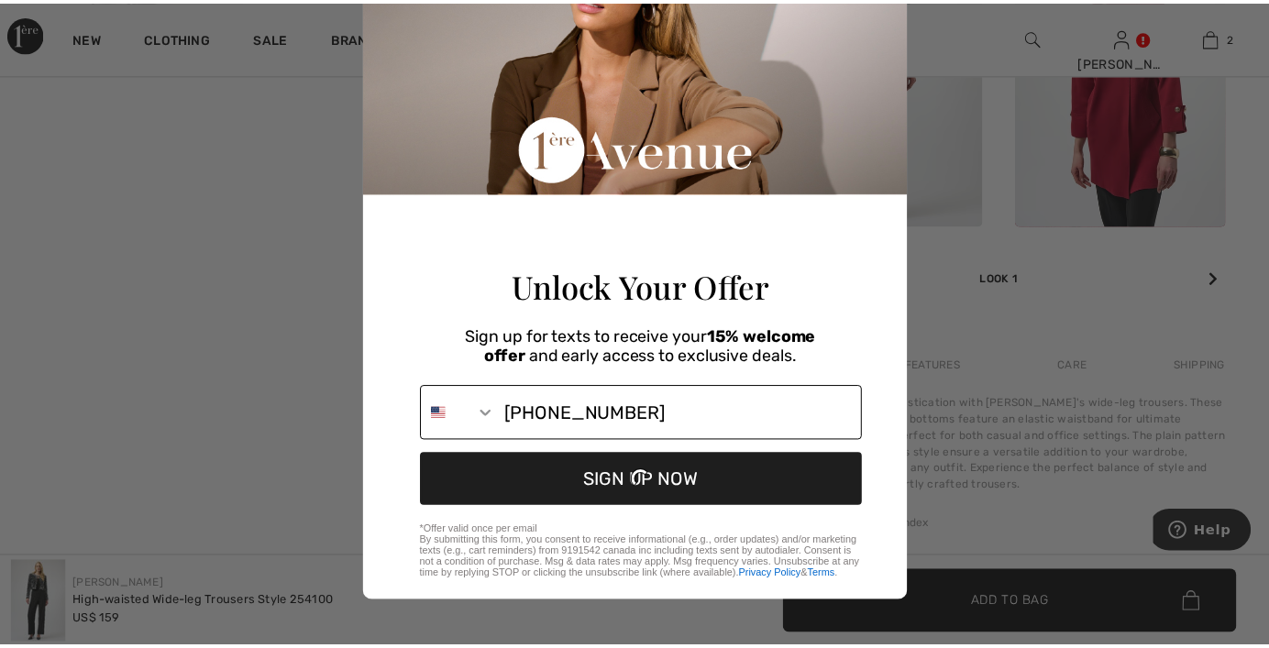
scroll to position [0, 0]
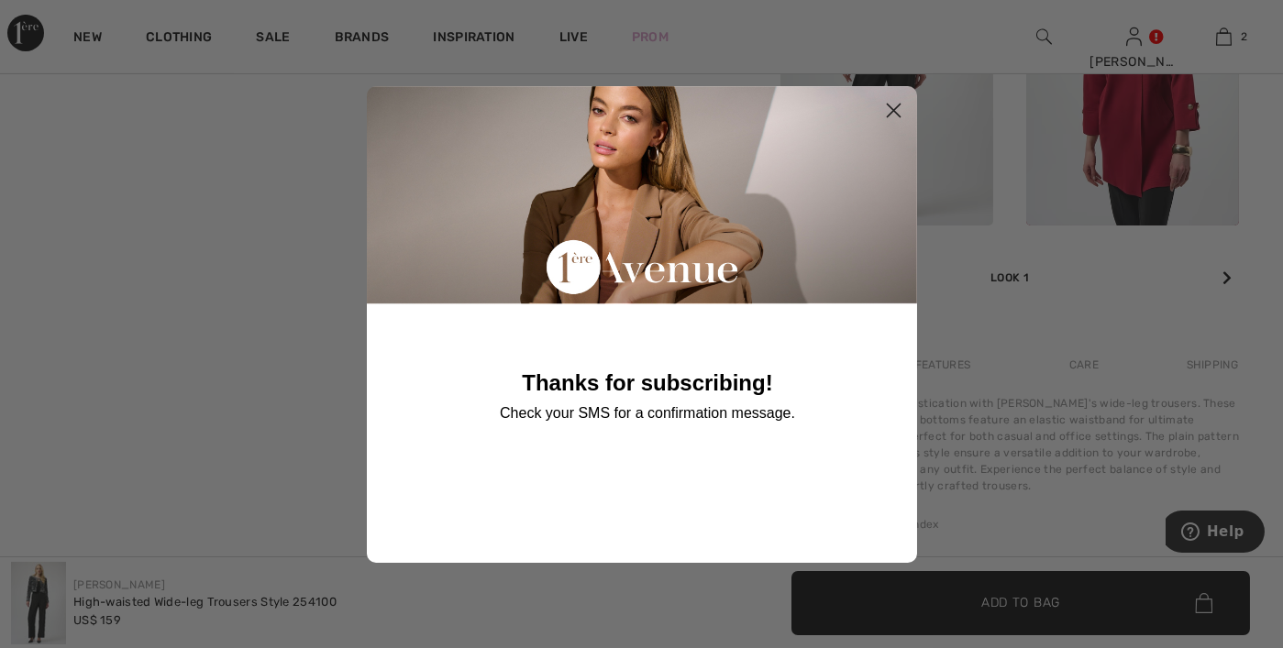
click at [892, 106] on circle "Close dialog" at bounding box center [893, 109] width 30 height 30
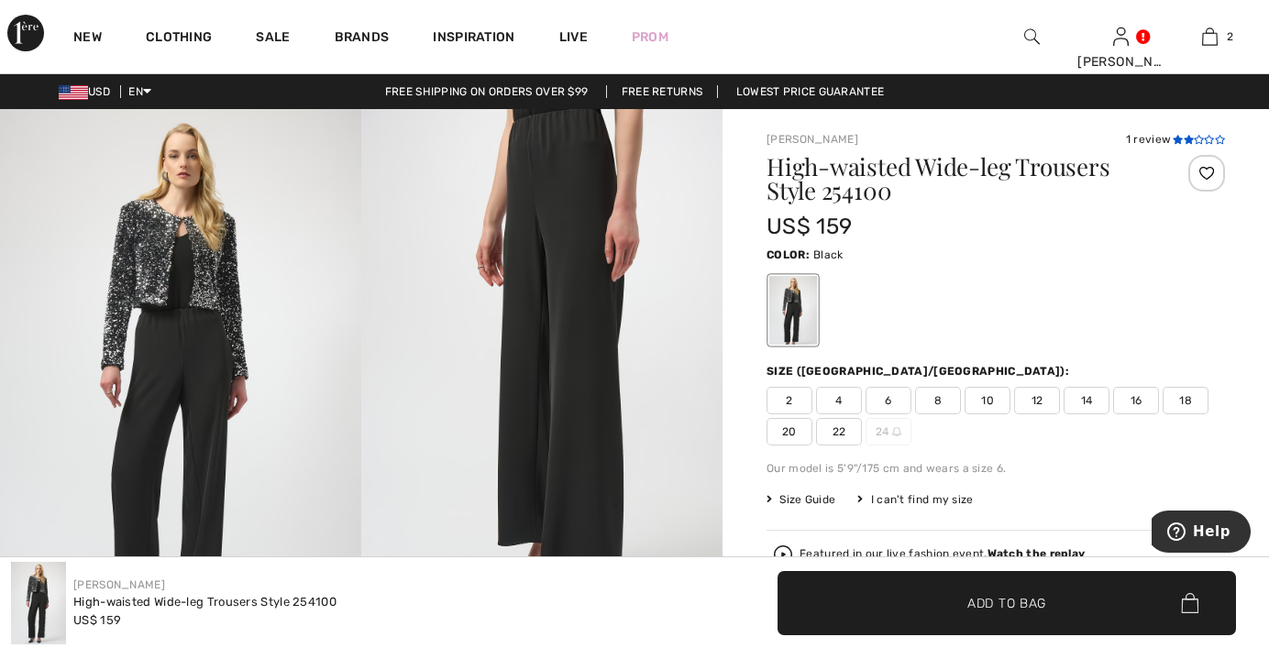
click at [1188, 138] on icon at bounding box center [1189, 139] width 10 height 9
